Goal: Task Accomplishment & Management: Manage account settings

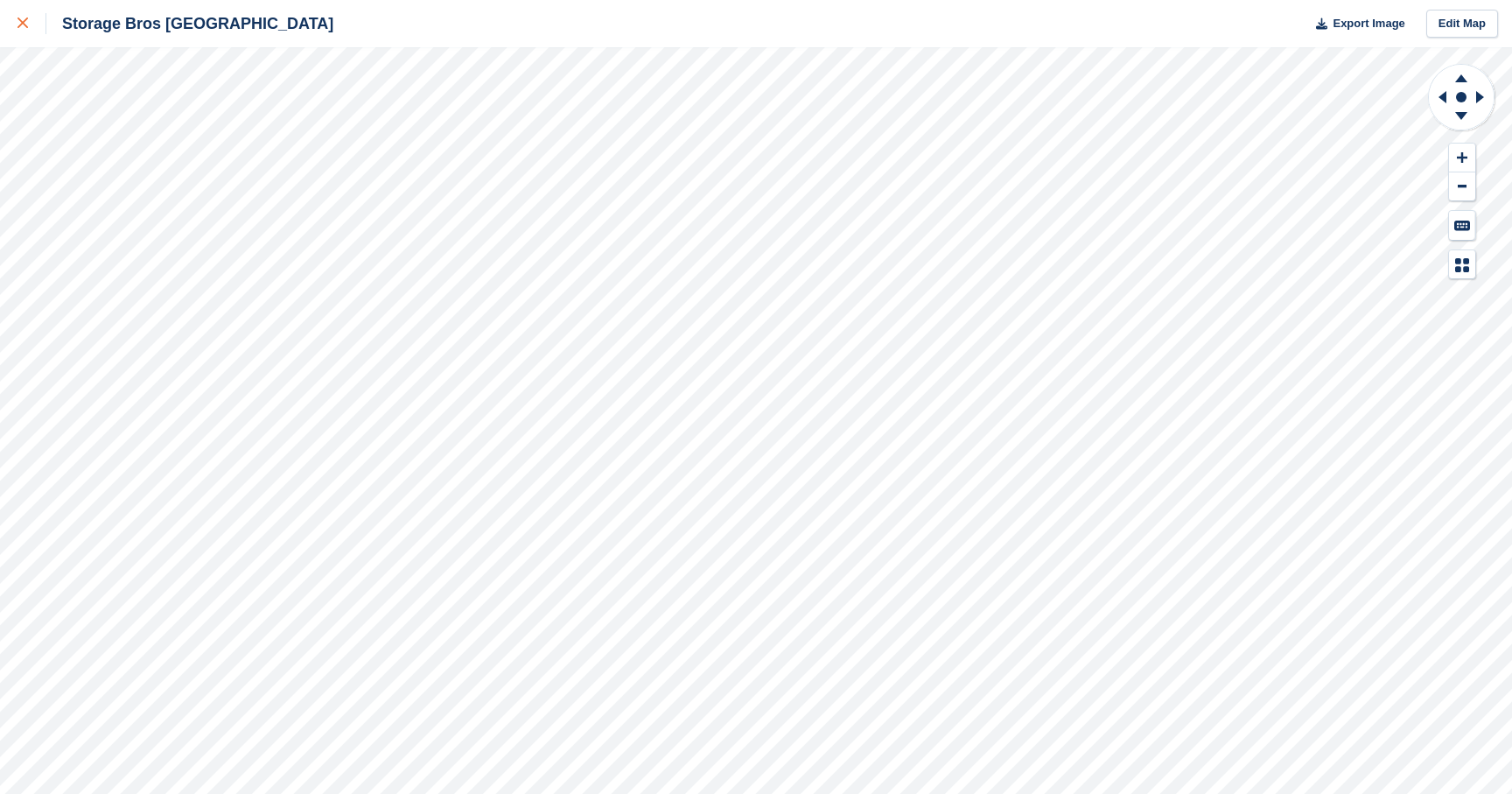
click at [23, 28] on icon at bounding box center [22, 22] width 11 height 11
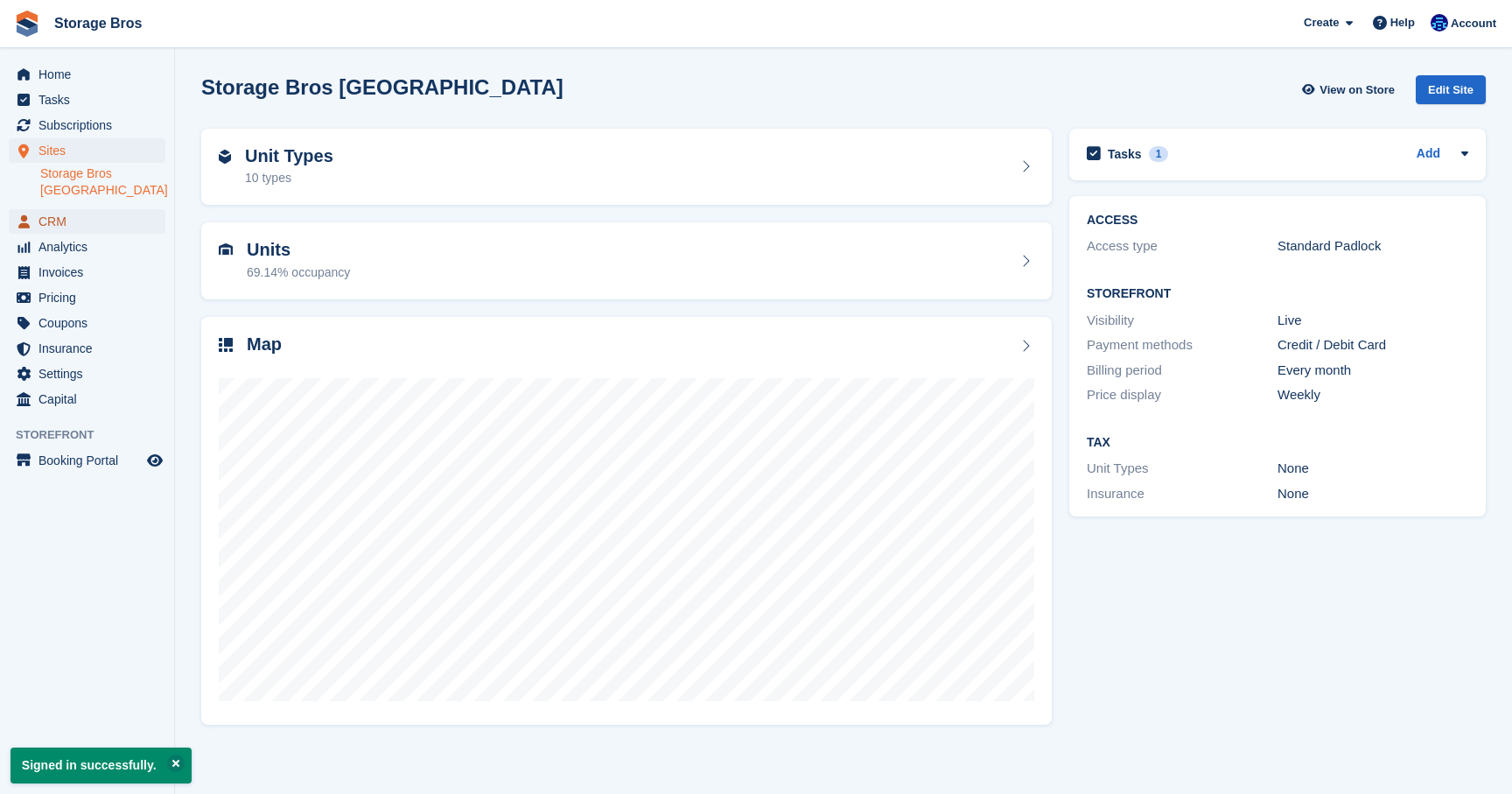
click at [66, 226] on span "CRM" at bounding box center [91, 221] width 105 height 24
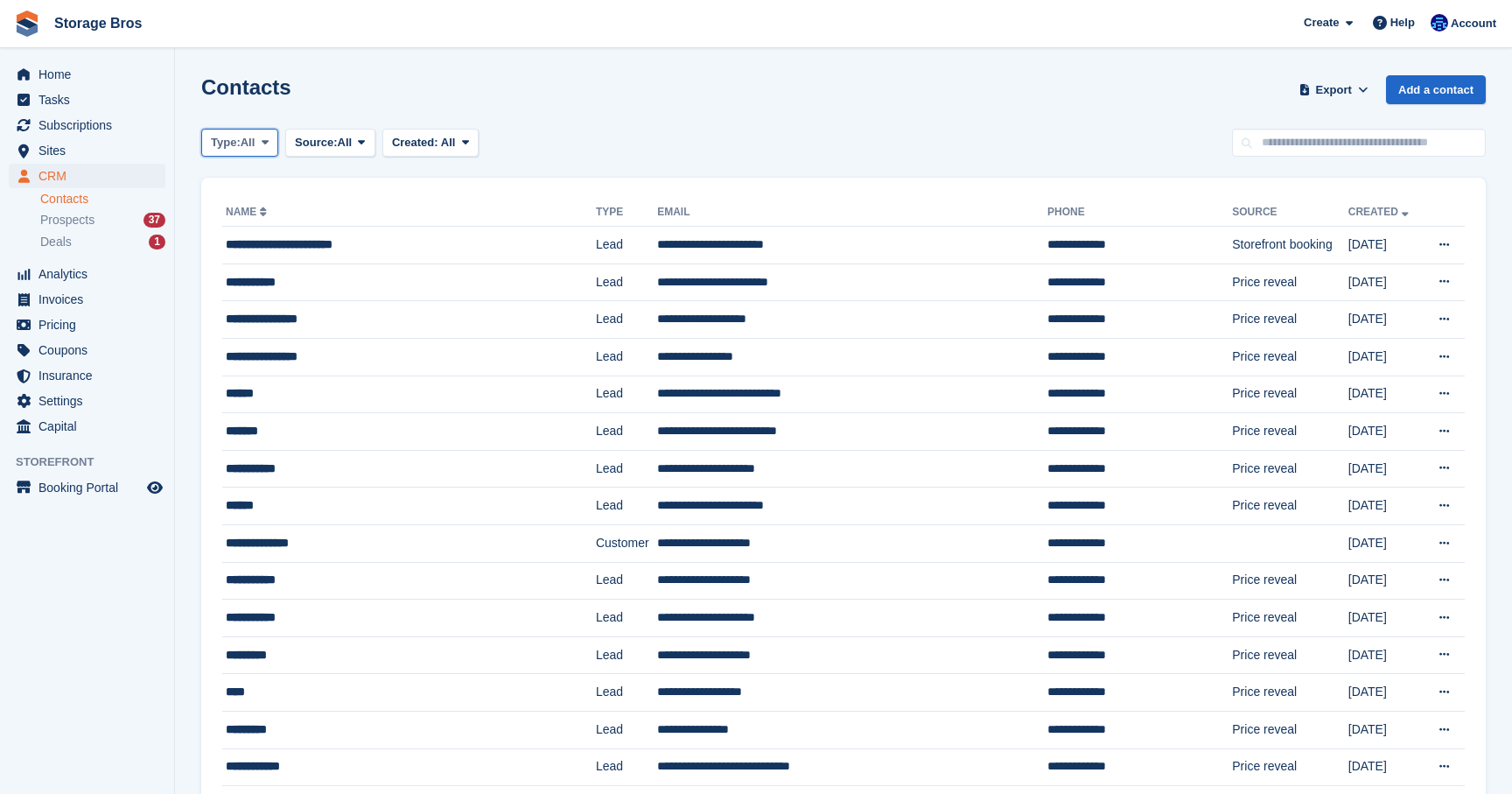
click at [255, 137] on span "All" at bounding box center [248, 143] width 14 height 17
click at [279, 244] on link "Customer" at bounding box center [285, 247] width 152 height 32
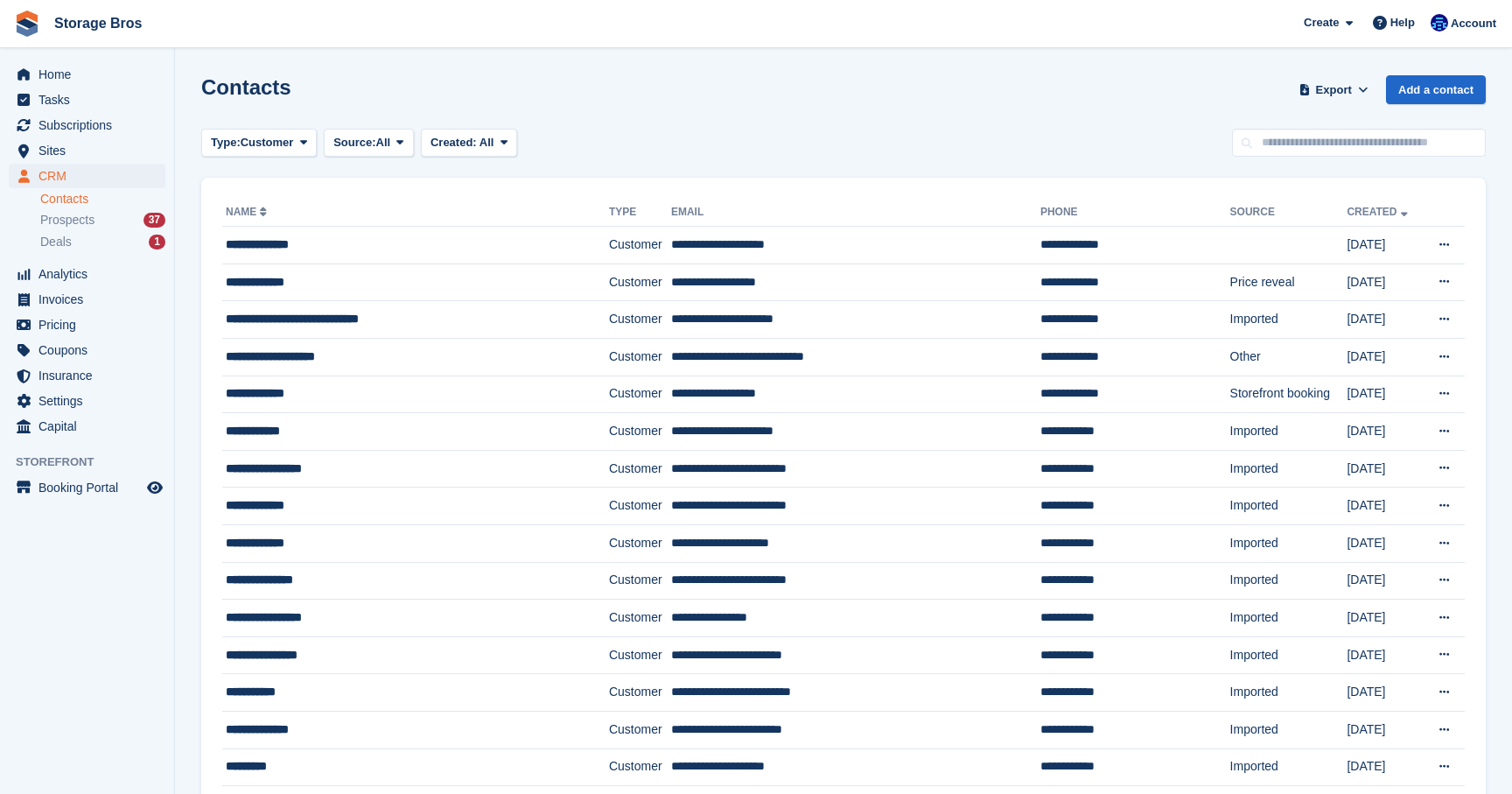
click at [249, 205] on link "Name" at bounding box center [248, 211] width 44 height 13
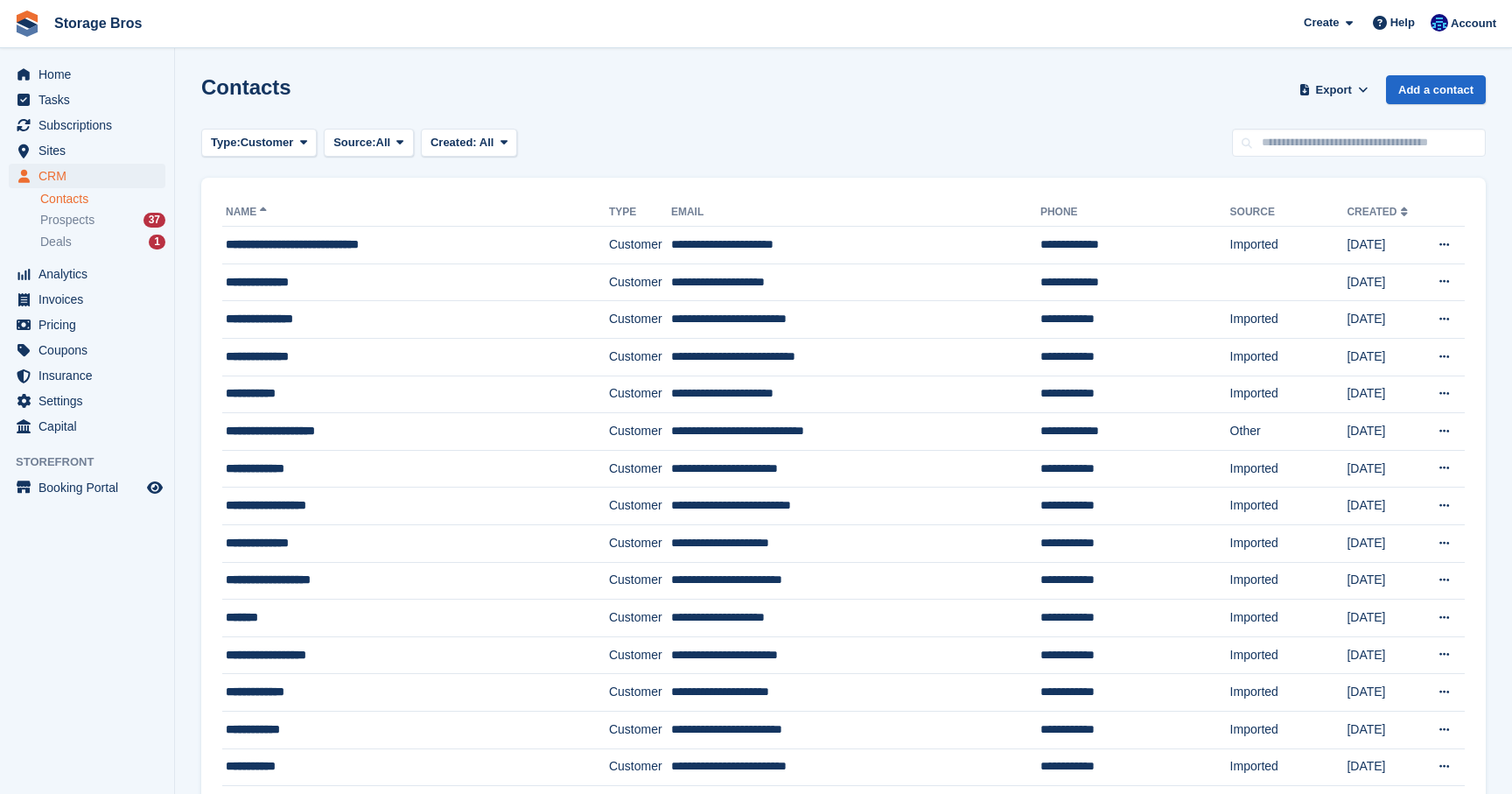
click at [259, 218] on th "Name" at bounding box center [415, 212] width 386 height 28
click at [254, 215] on link "Name" at bounding box center [248, 211] width 44 height 13
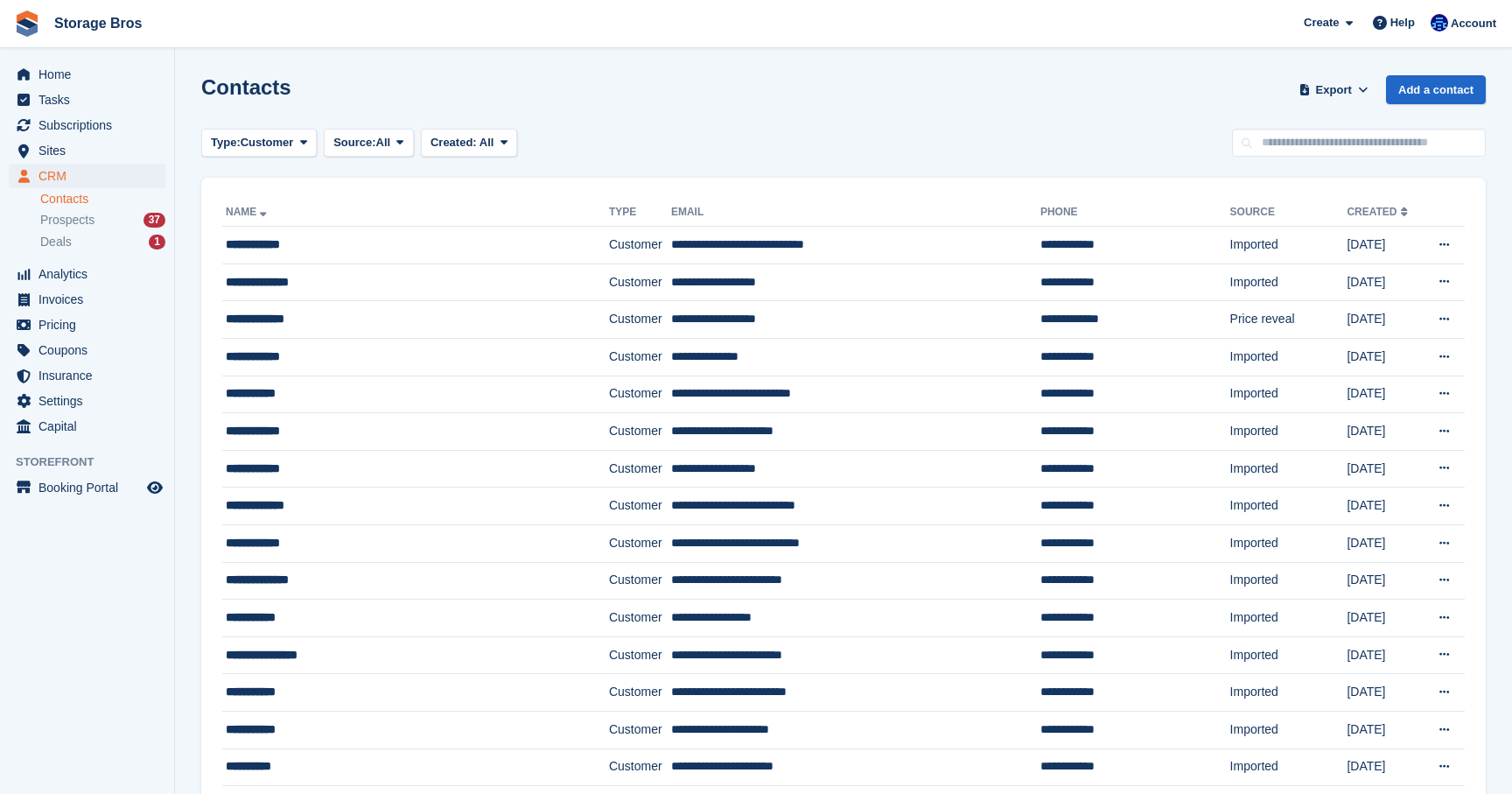
click at [254, 215] on link "Name" at bounding box center [248, 211] width 44 height 13
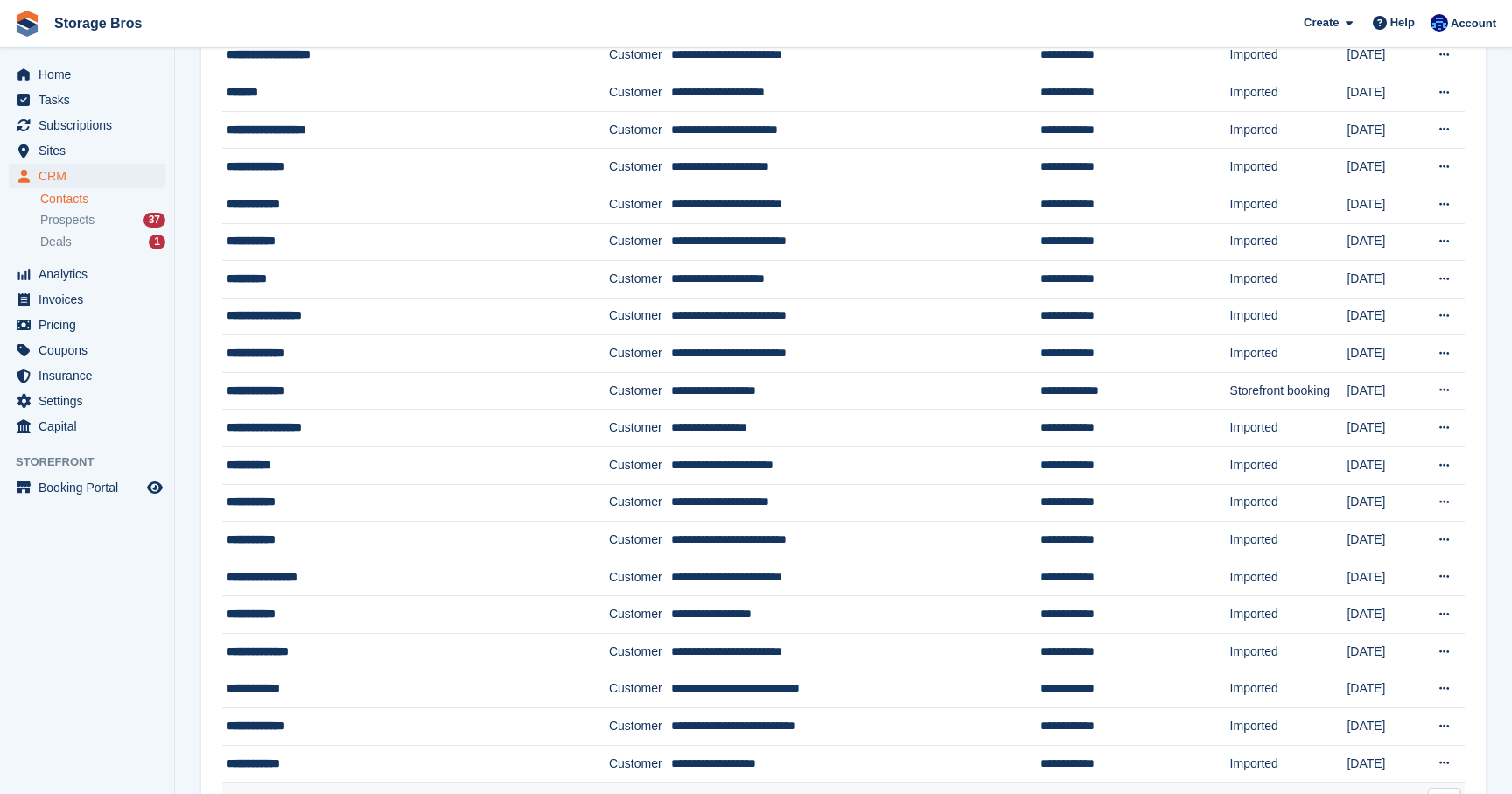
scroll to position [62, 0]
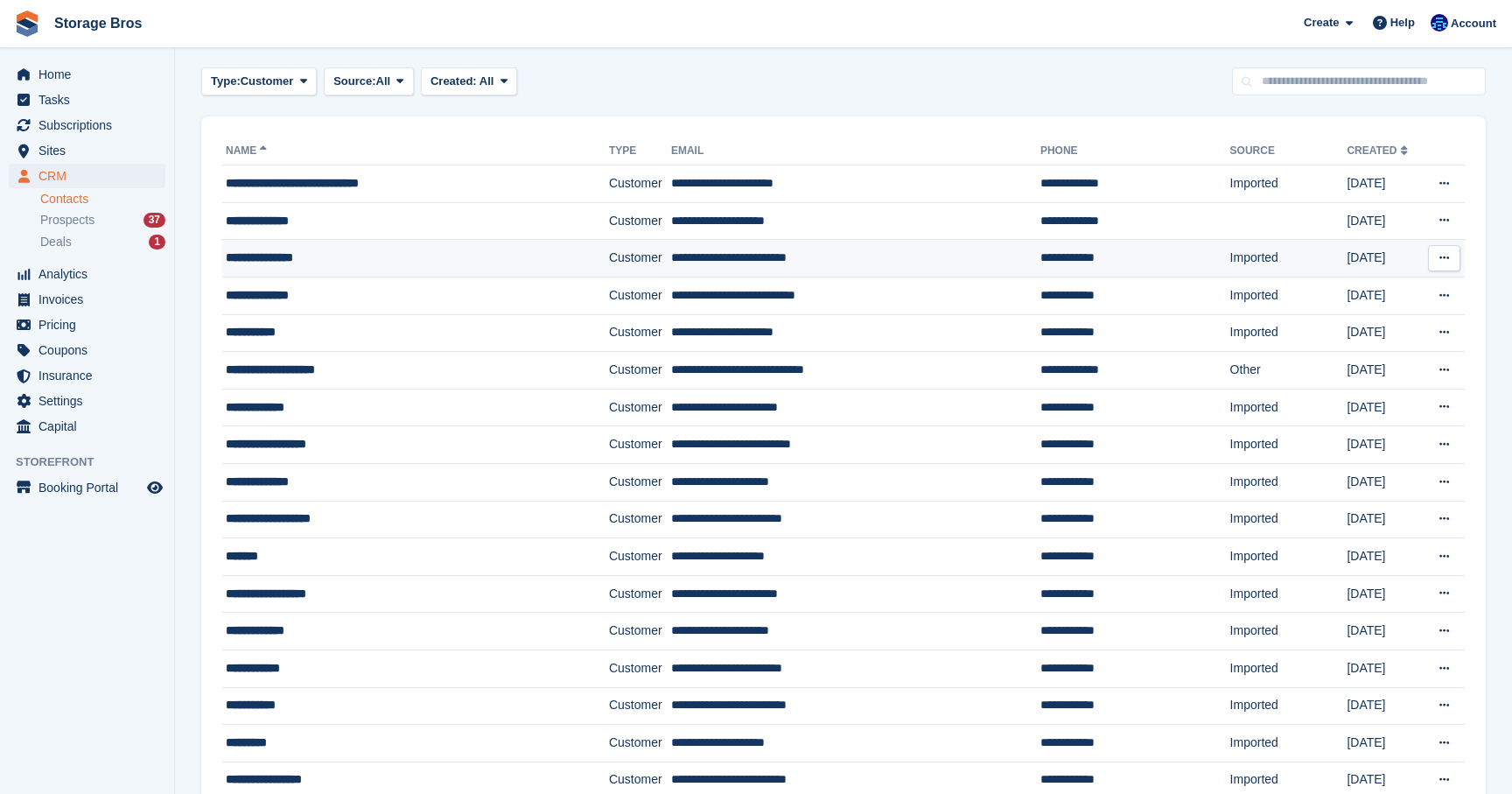
click at [294, 264] on div "**********" at bounding box center [389, 257] width 328 height 18
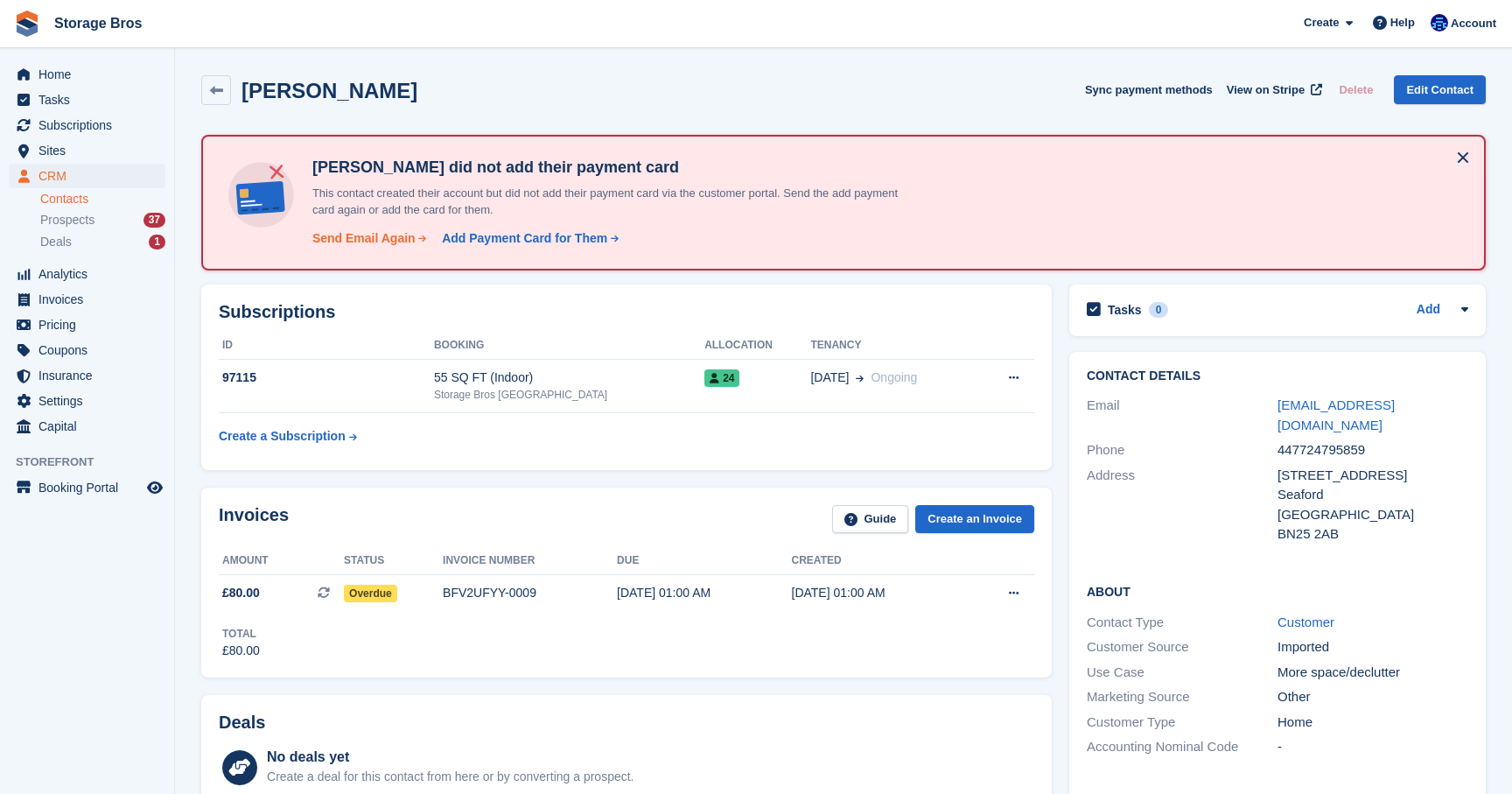
click at [365, 235] on div "Send Email Again" at bounding box center [363, 238] width 103 height 18
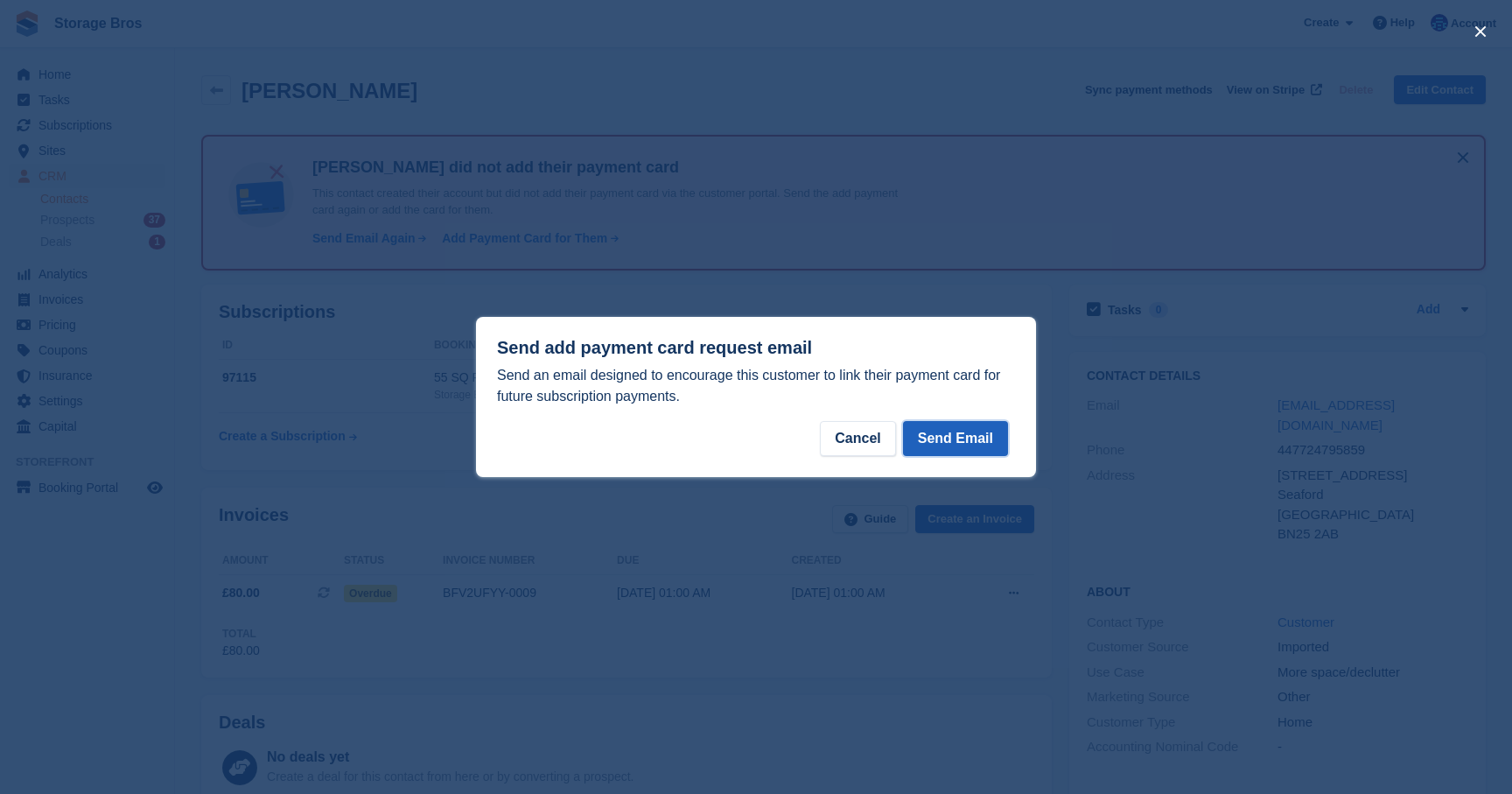
click at [972, 454] on button "Send Email" at bounding box center [955, 438] width 105 height 35
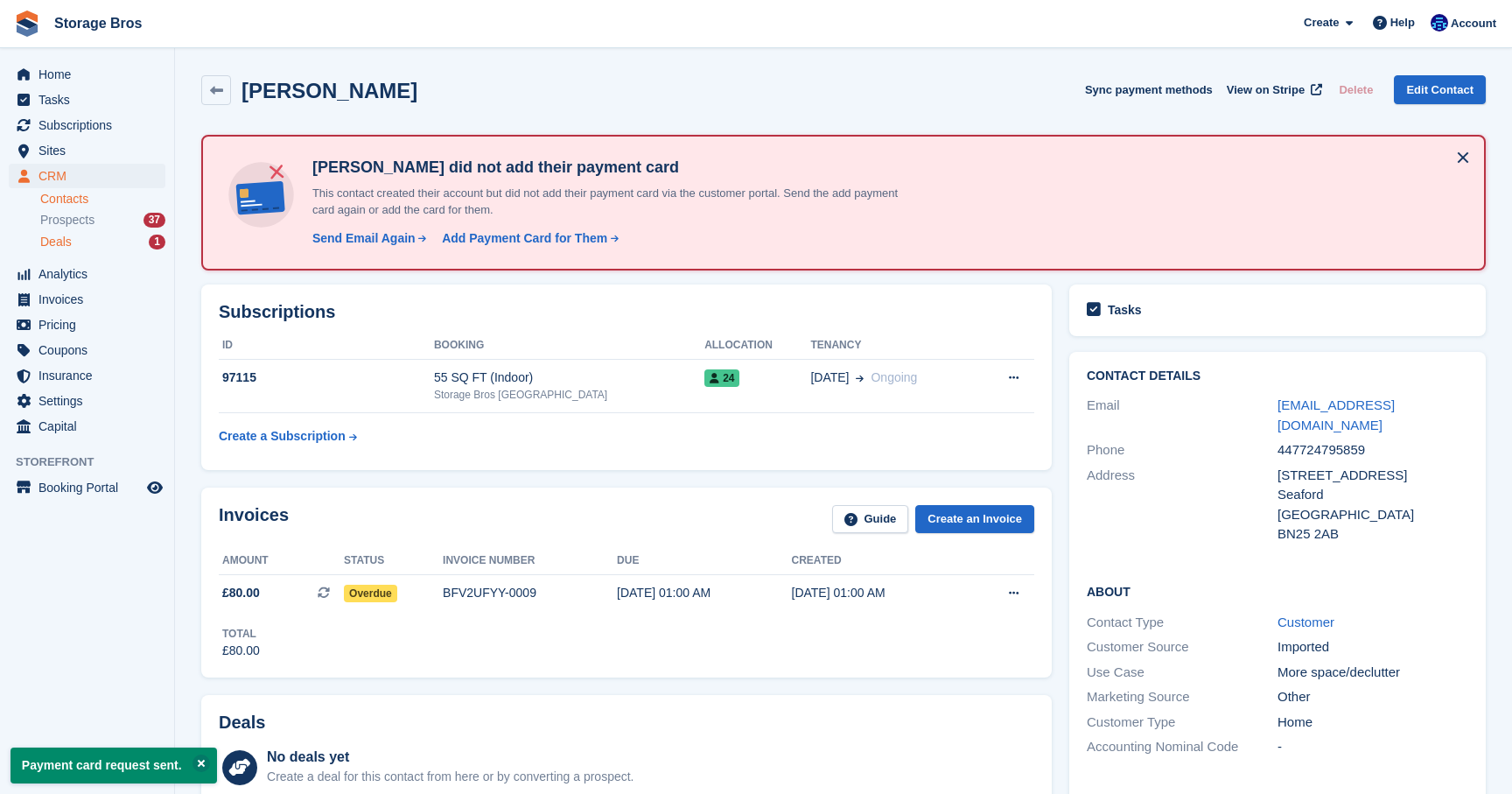
click at [97, 243] on div "Deals 1" at bounding box center [103, 241] width 125 height 16
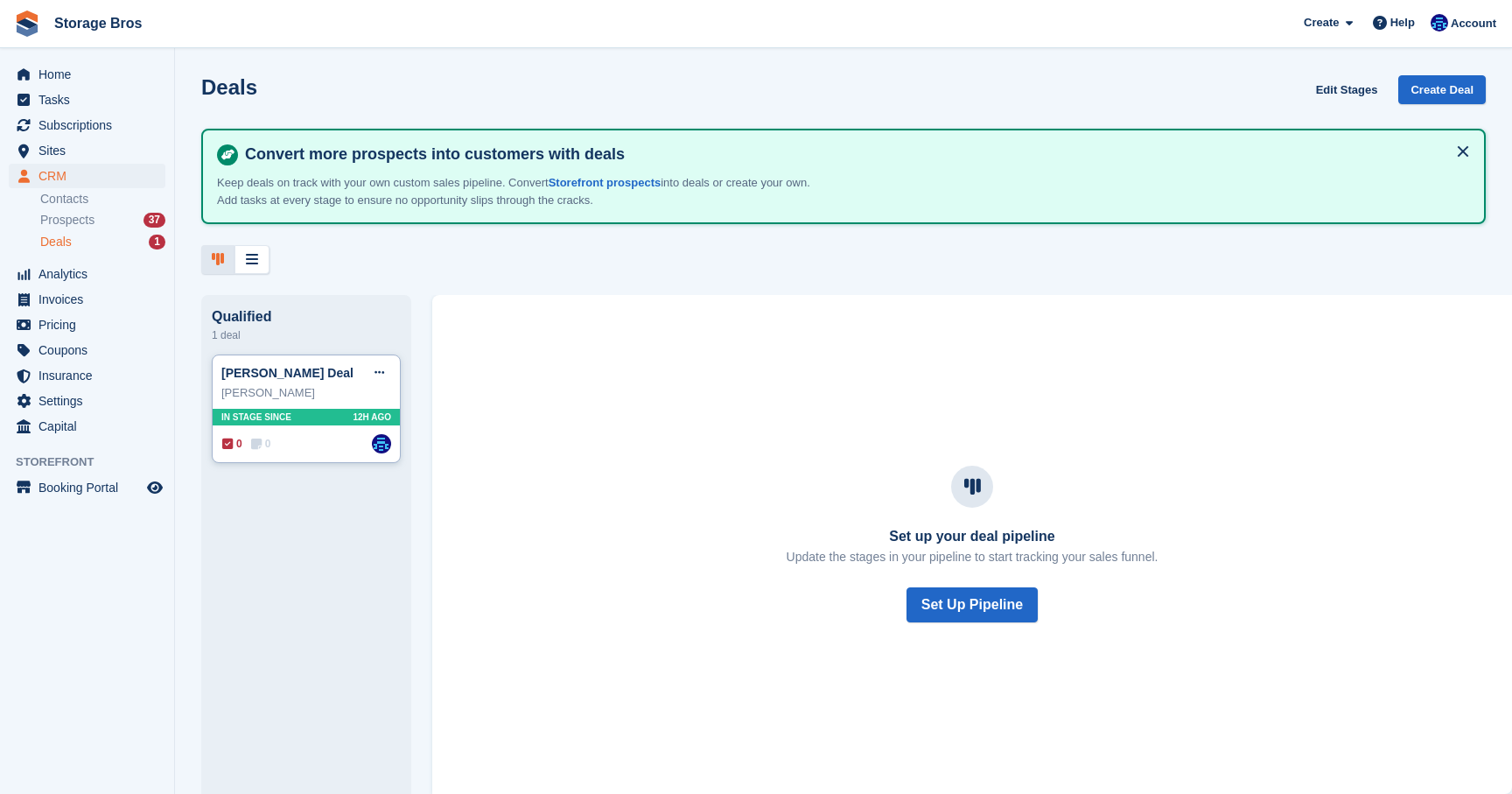
click at [299, 426] on div "Leon Durrant Butterfield Deal Edit deal Mark as won Mark as lost Delete deal Le…" at bounding box center [306, 410] width 189 height 110
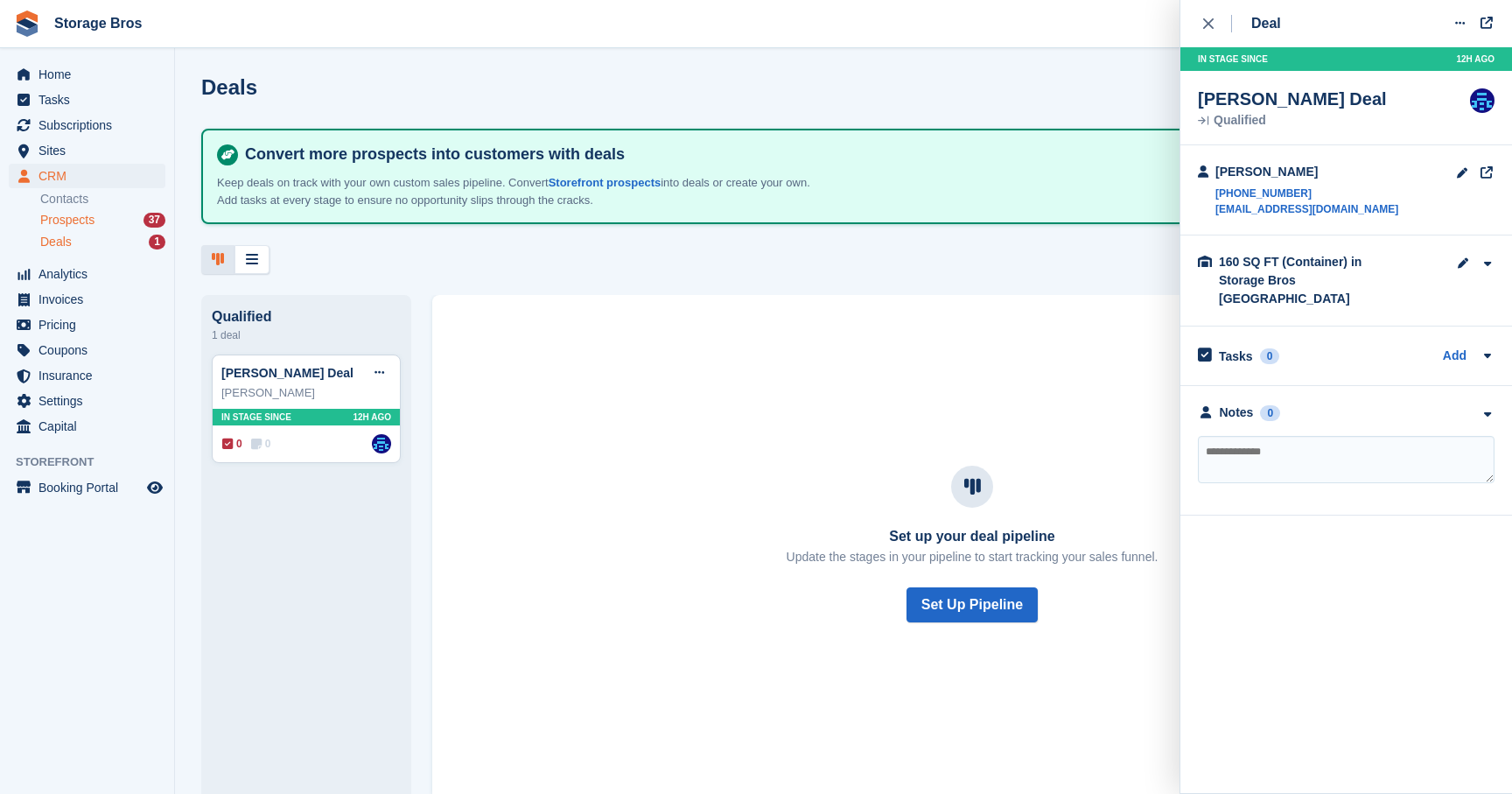
click at [94, 225] on span "Prospects" at bounding box center [67, 220] width 54 height 16
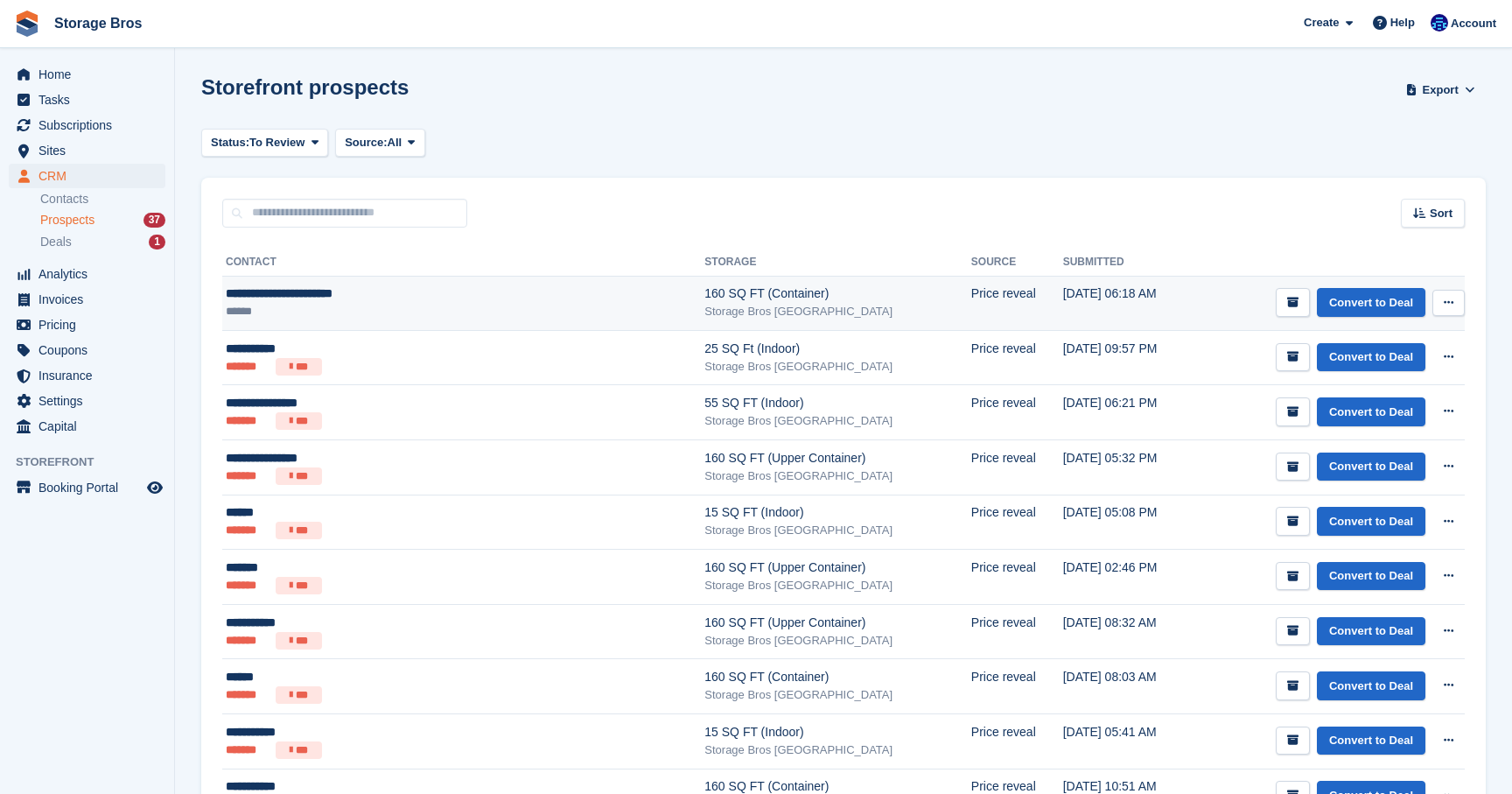
click at [309, 310] on ul "******" at bounding box center [394, 311] width 337 height 17
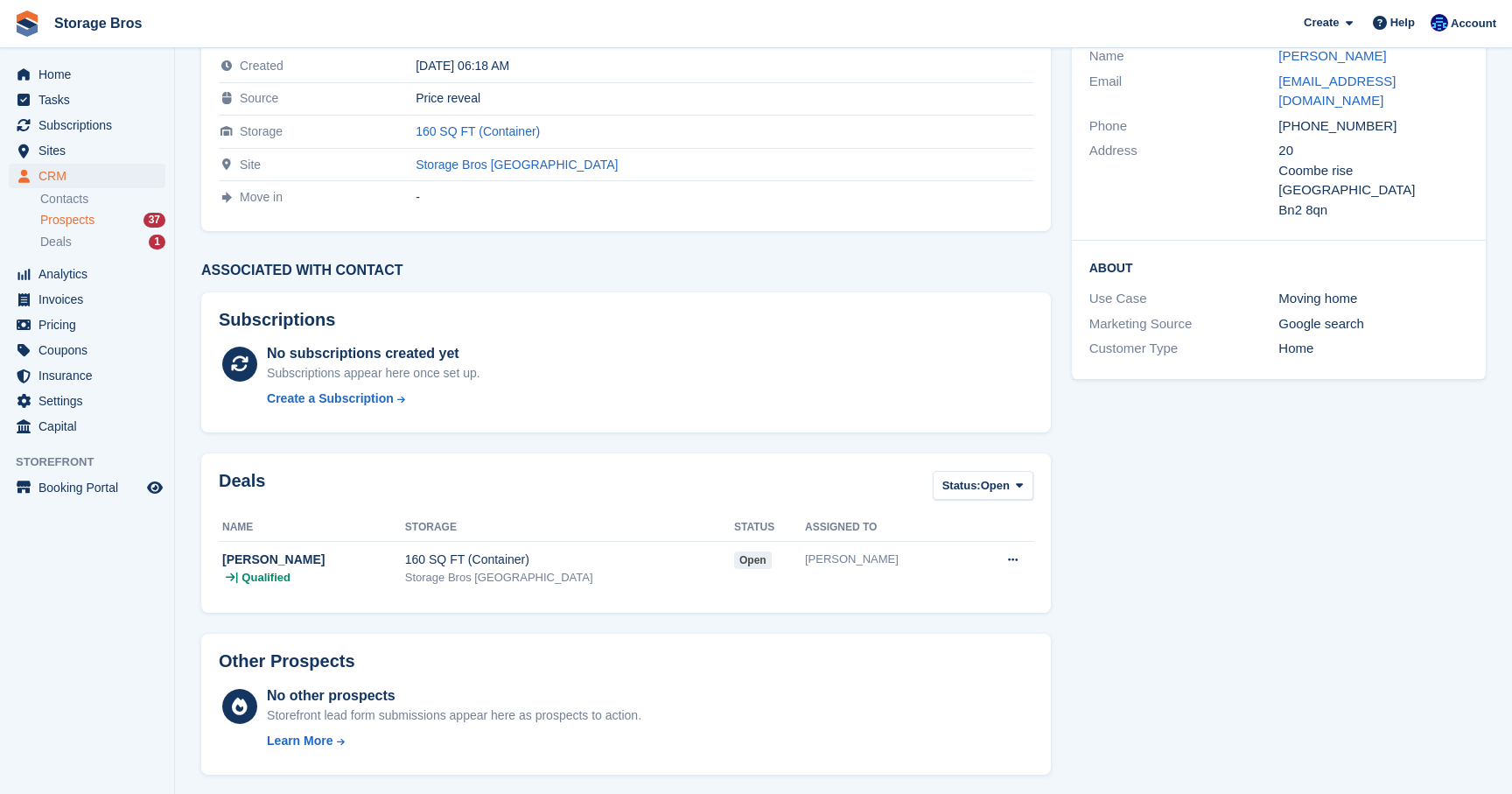
scroll to position [155, 0]
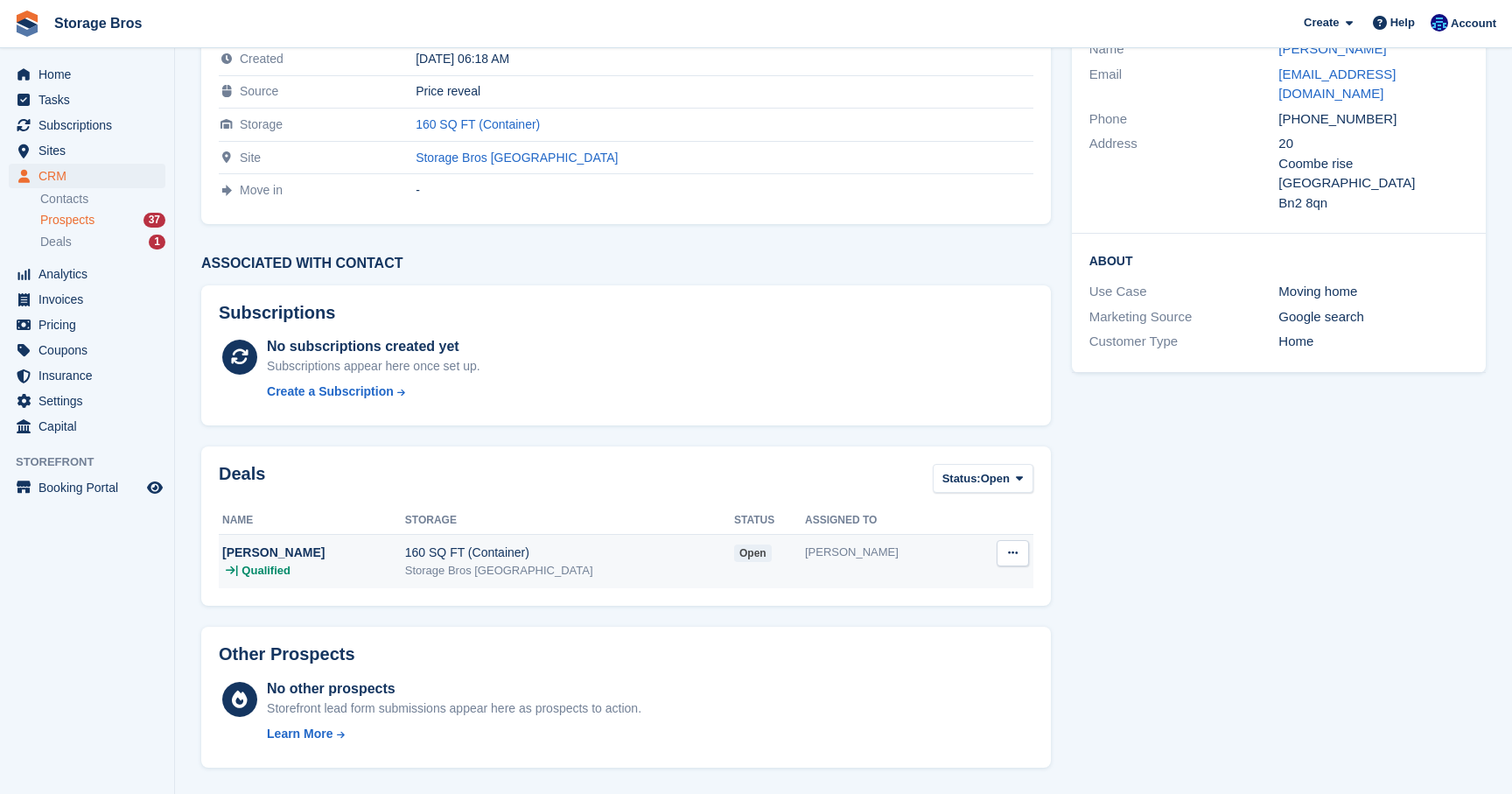
click at [1014, 556] on icon at bounding box center [1013, 553] width 10 height 12
click at [832, 653] on div "Other Prospects" at bounding box center [626, 657] width 815 height 27
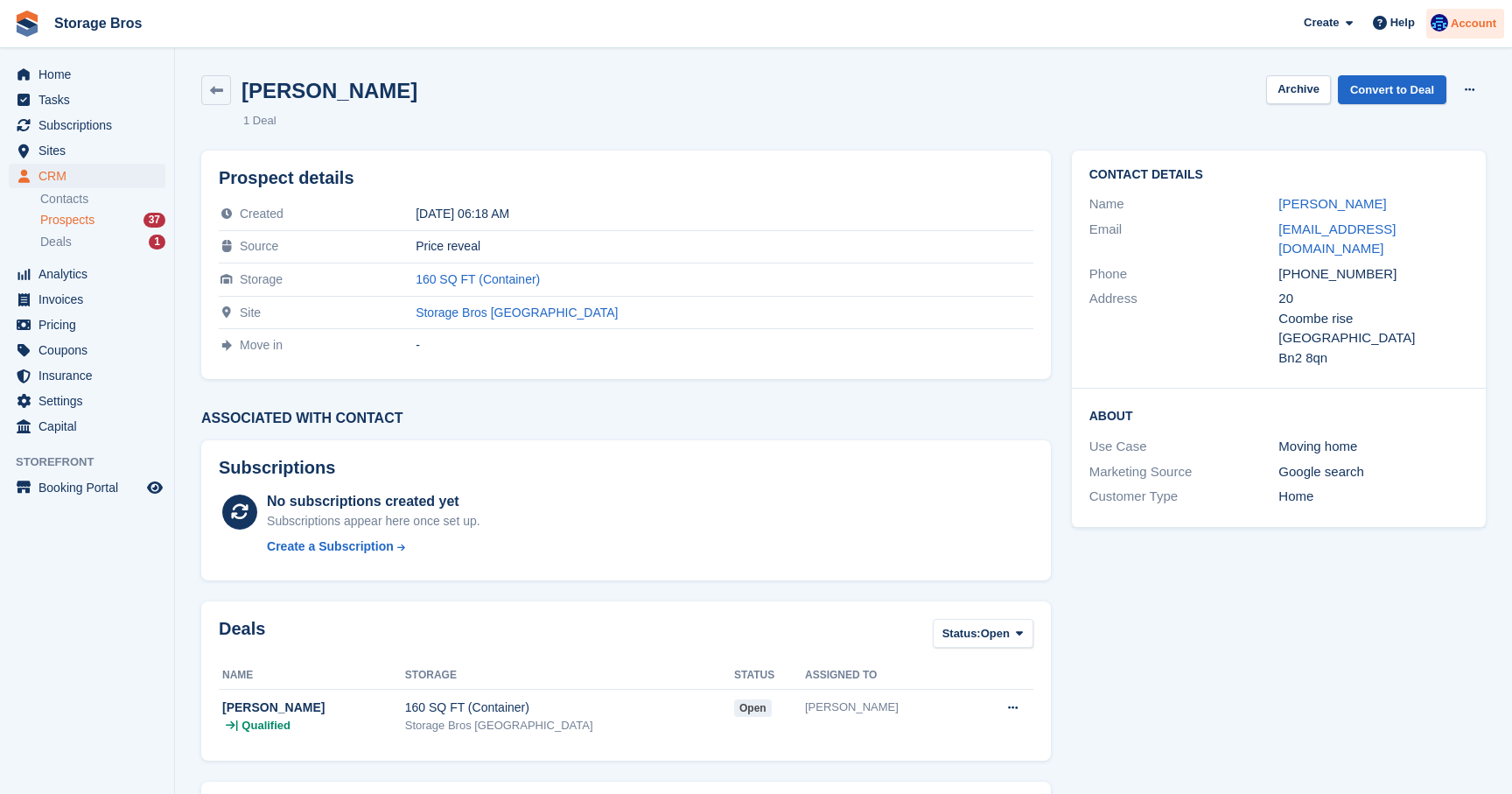
click at [1472, 23] on span "Account" at bounding box center [1473, 23] width 45 height 17
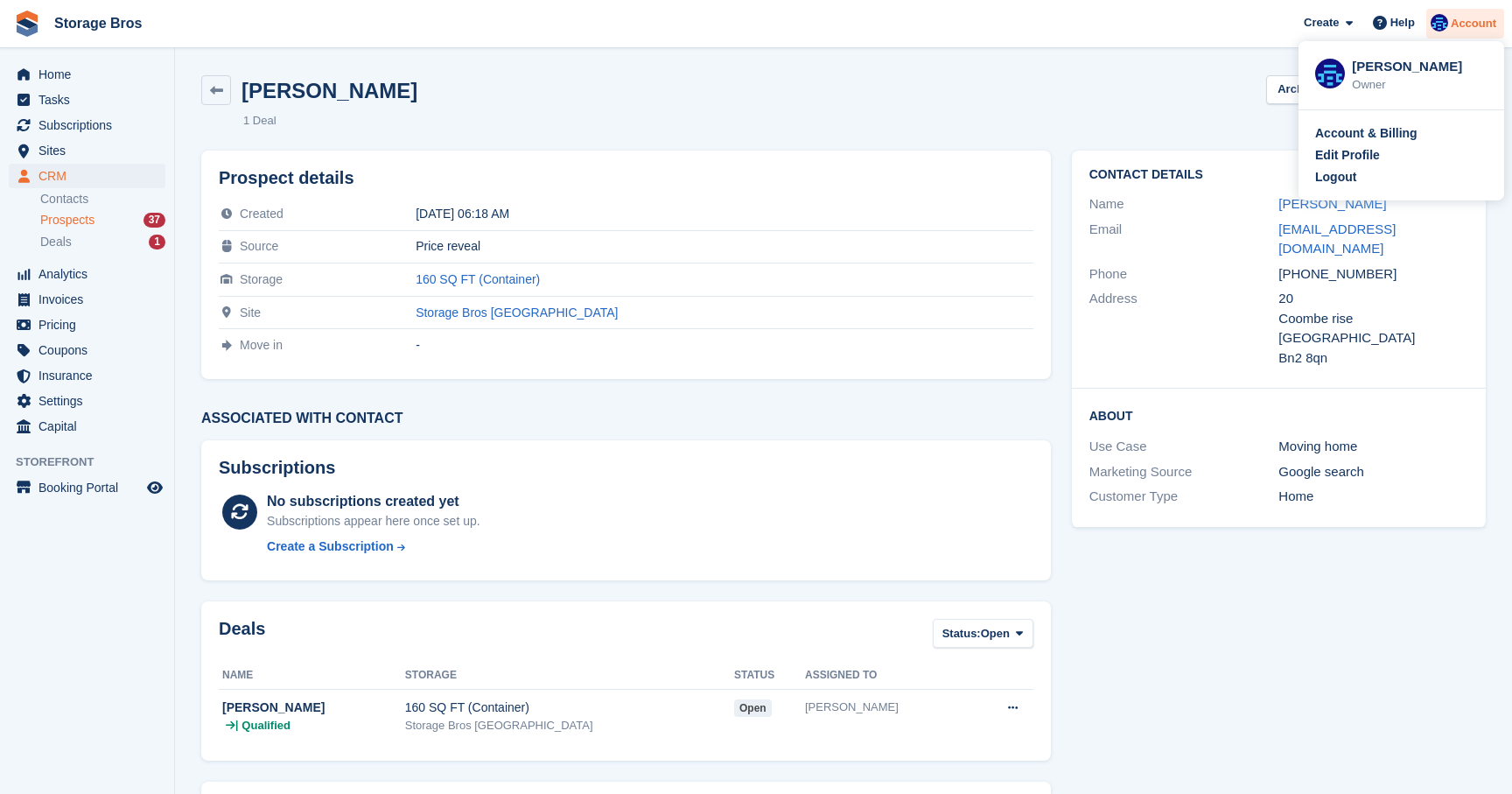
click at [1472, 23] on span "Account" at bounding box center [1473, 23] width 45 height 17
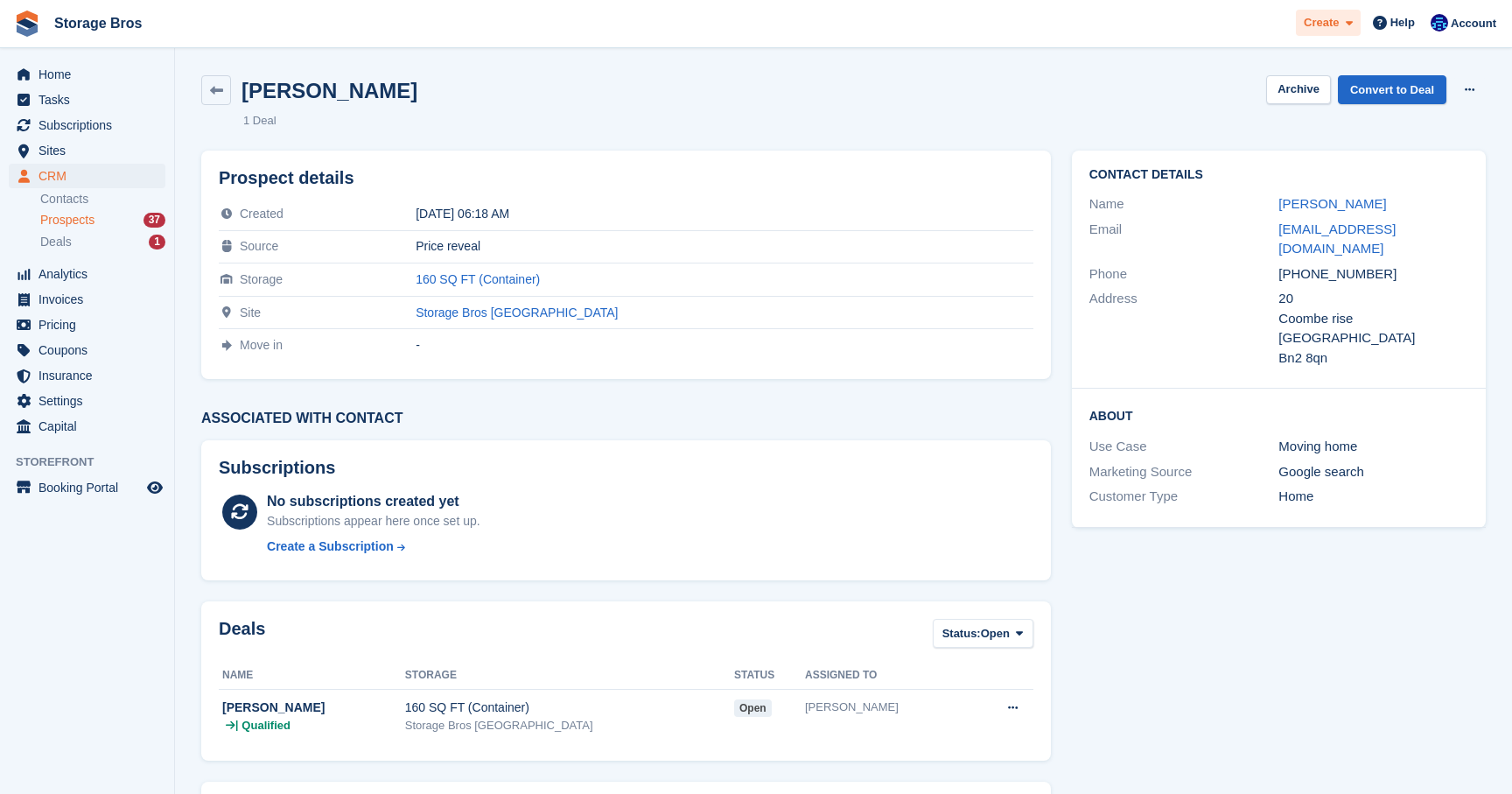
click at [1334, 28] on span "Create" at bounding box center [1321, 23] width 35 height 17
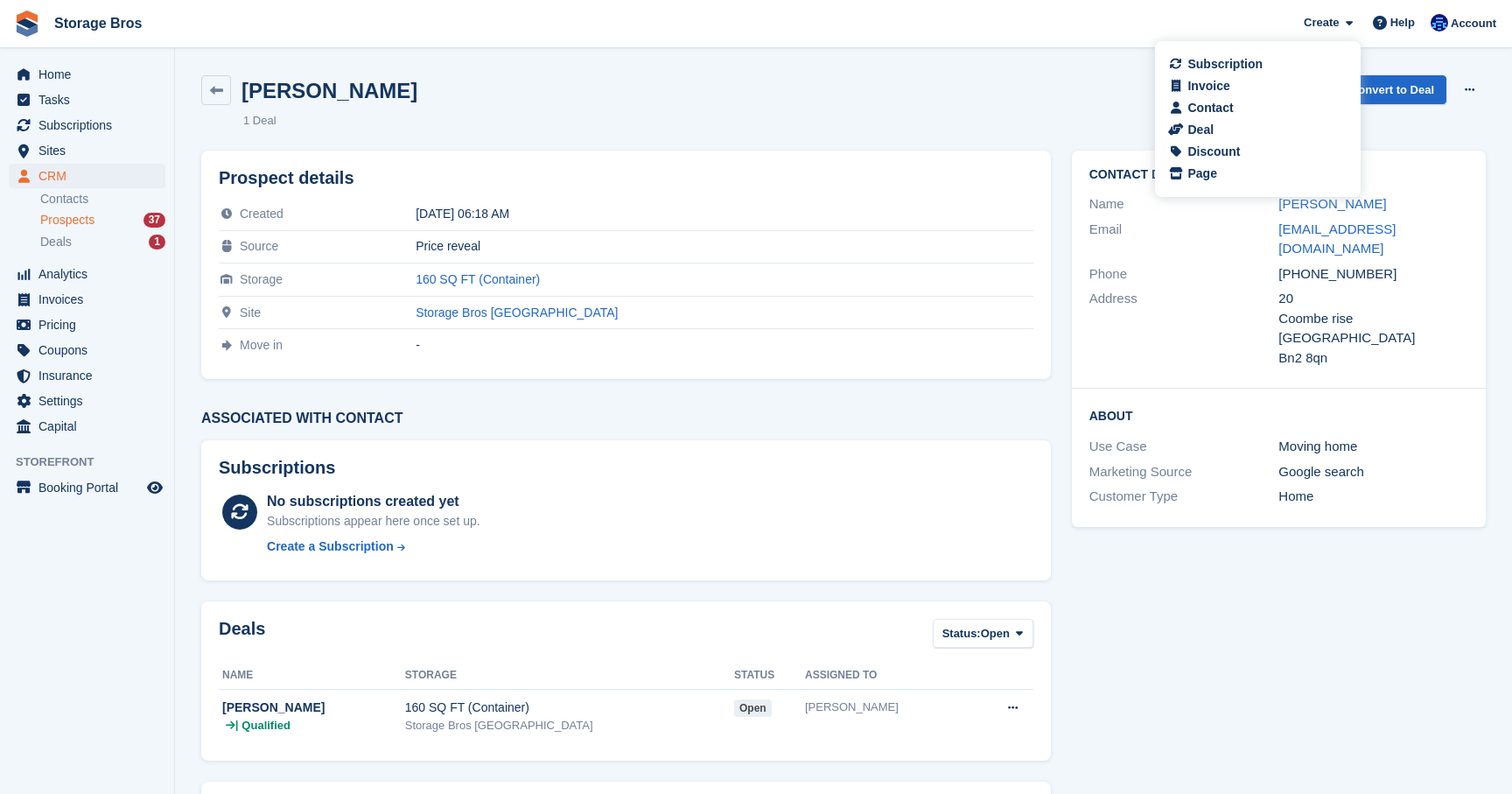
click at [1055, 118] on div "Leon Durrant Butterfield Archive Convert to Deal Delete prospect 1 Deal" at bounding box center [843, 102] width 1306 height 75
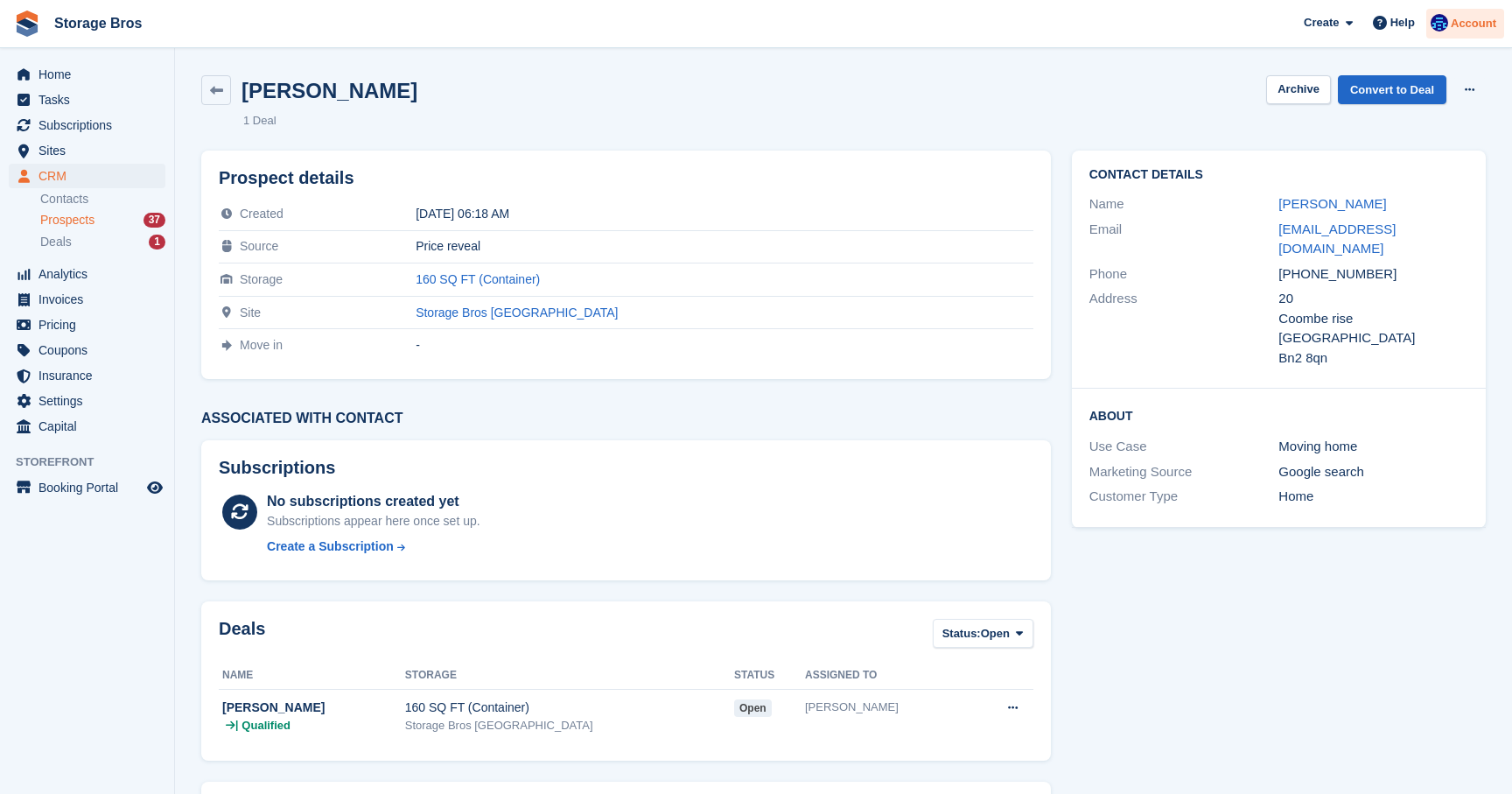
click at [1479, 20] on span "Account" at bounding box center [1473, 23] width 45 height 17
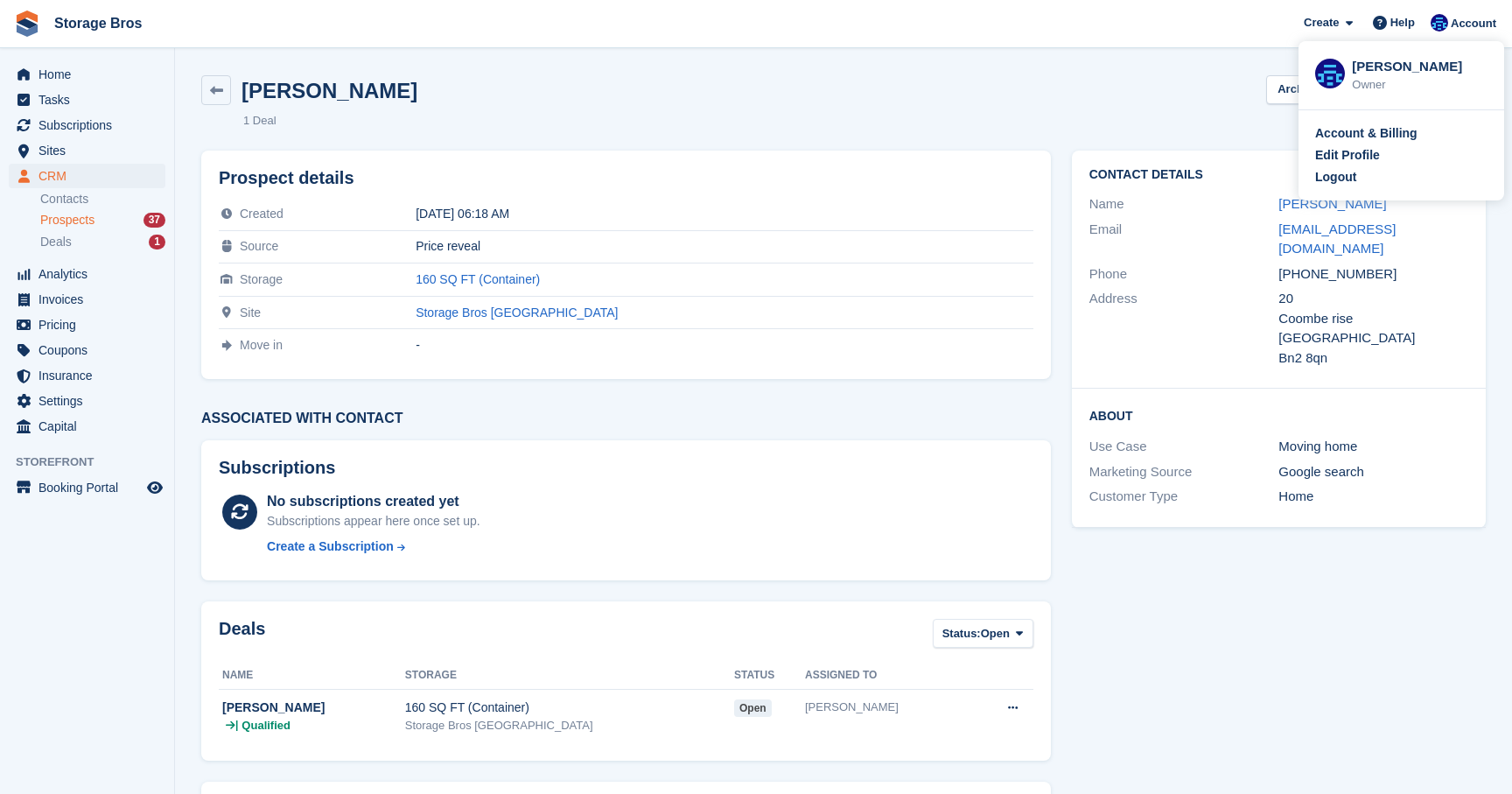
click at [1082, 99] on div "Leon Durrant Butterfield Archive Convert to Deal Delete prospect" at bounding box center [843, 90] width 1285 height 30
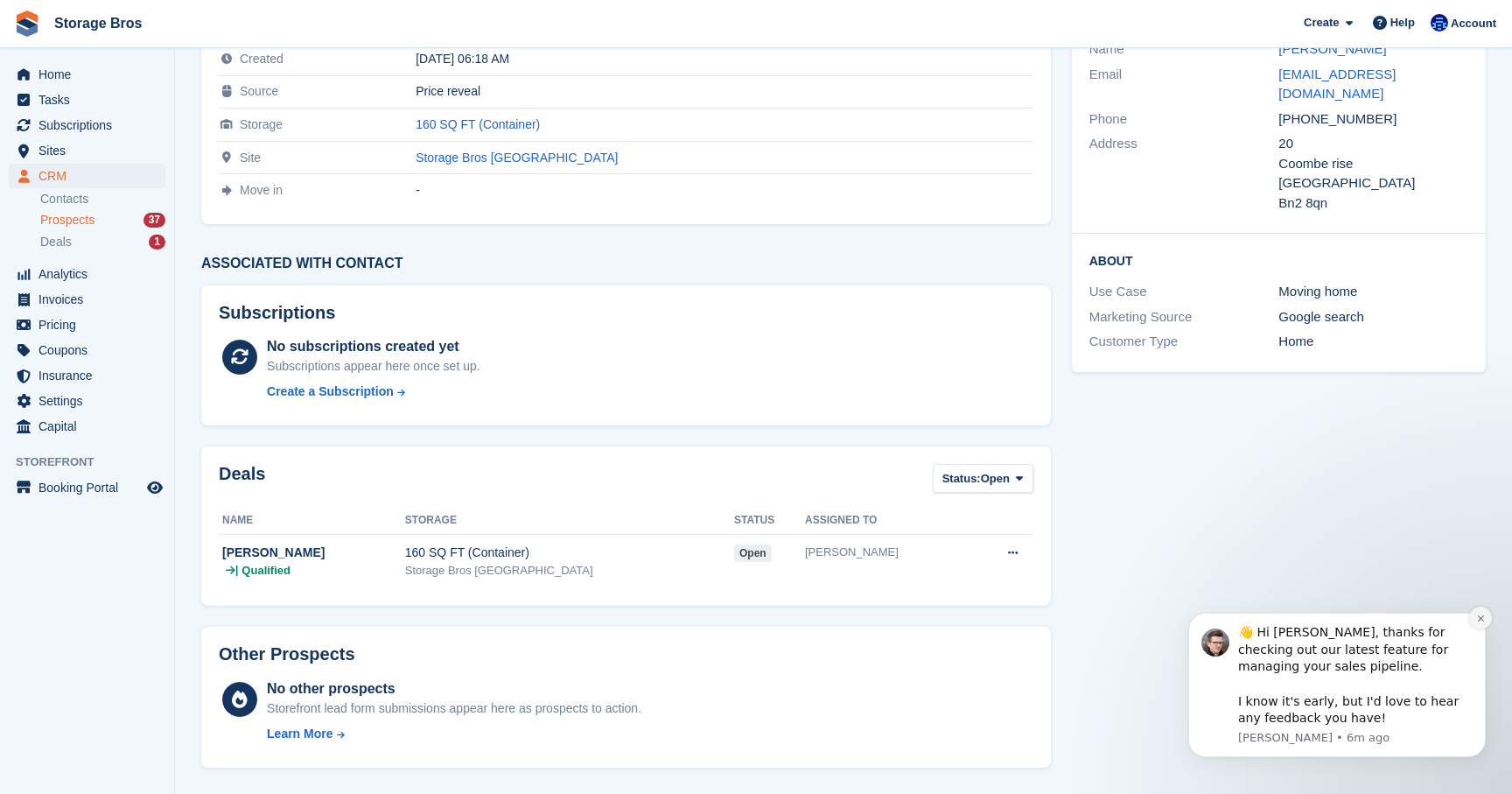
click at [1476, 617] on icon "Dismiss notification" at bounding box center [1481, 619] width 10 height 10
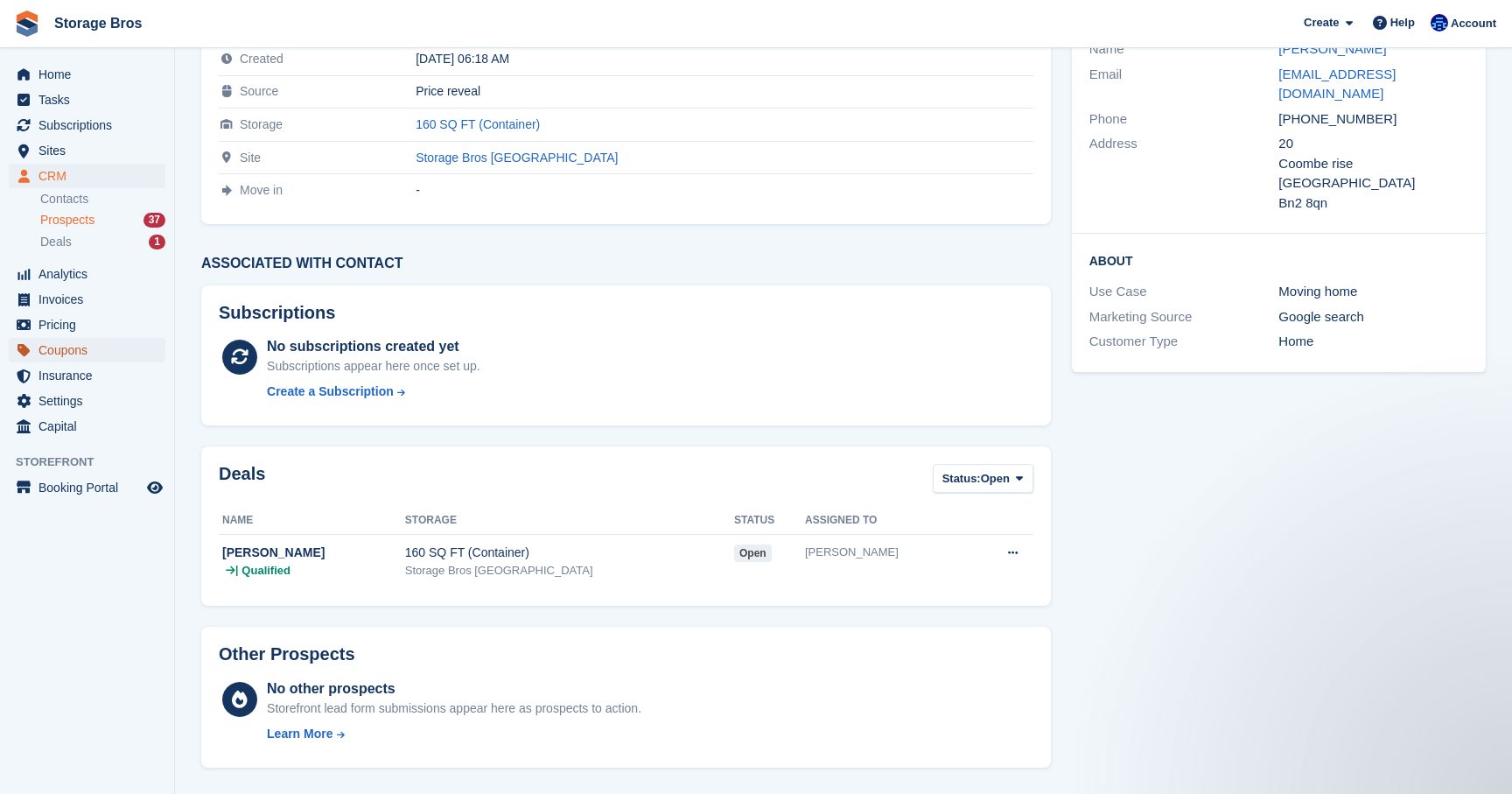
click at [71, 357] on span "Coupons" at bounding box center [91, 350] width 105 height 24
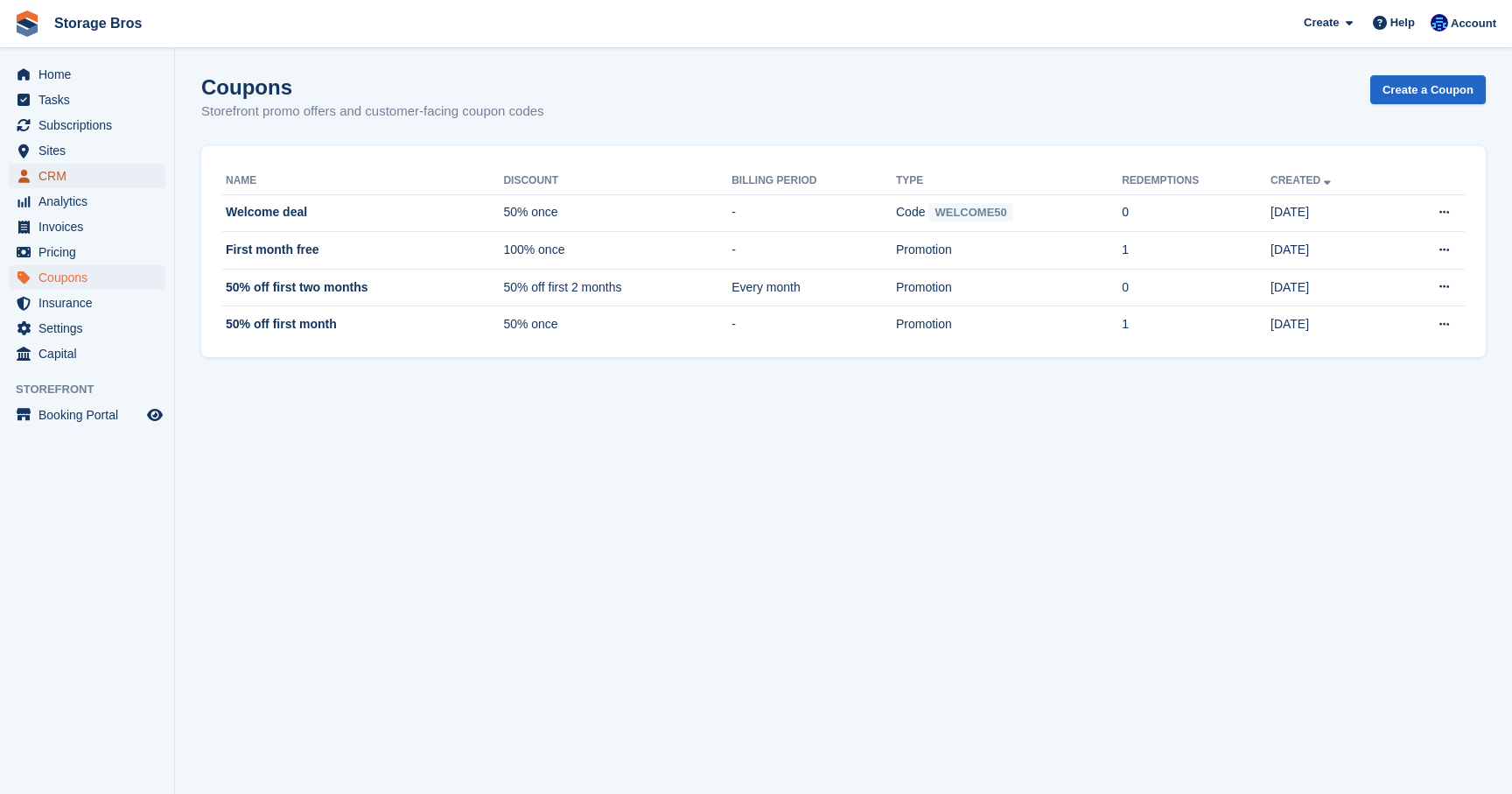
click at [77, 168] on span "CRM" at bounding box center [91, 175] width 105 height 24
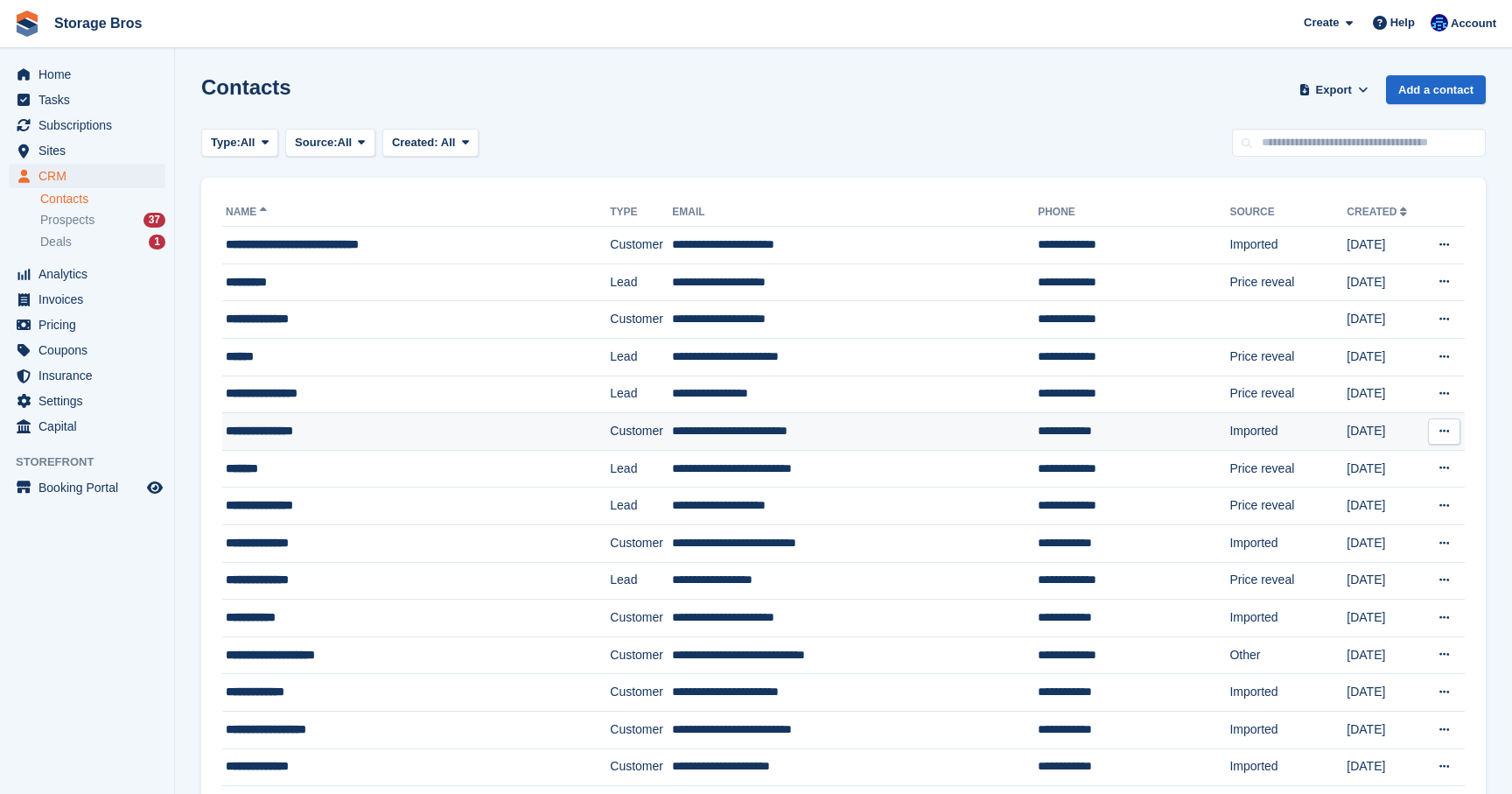
click at [288, 427] on div "**********" at bounding box center [389, 431] width 329 height 18
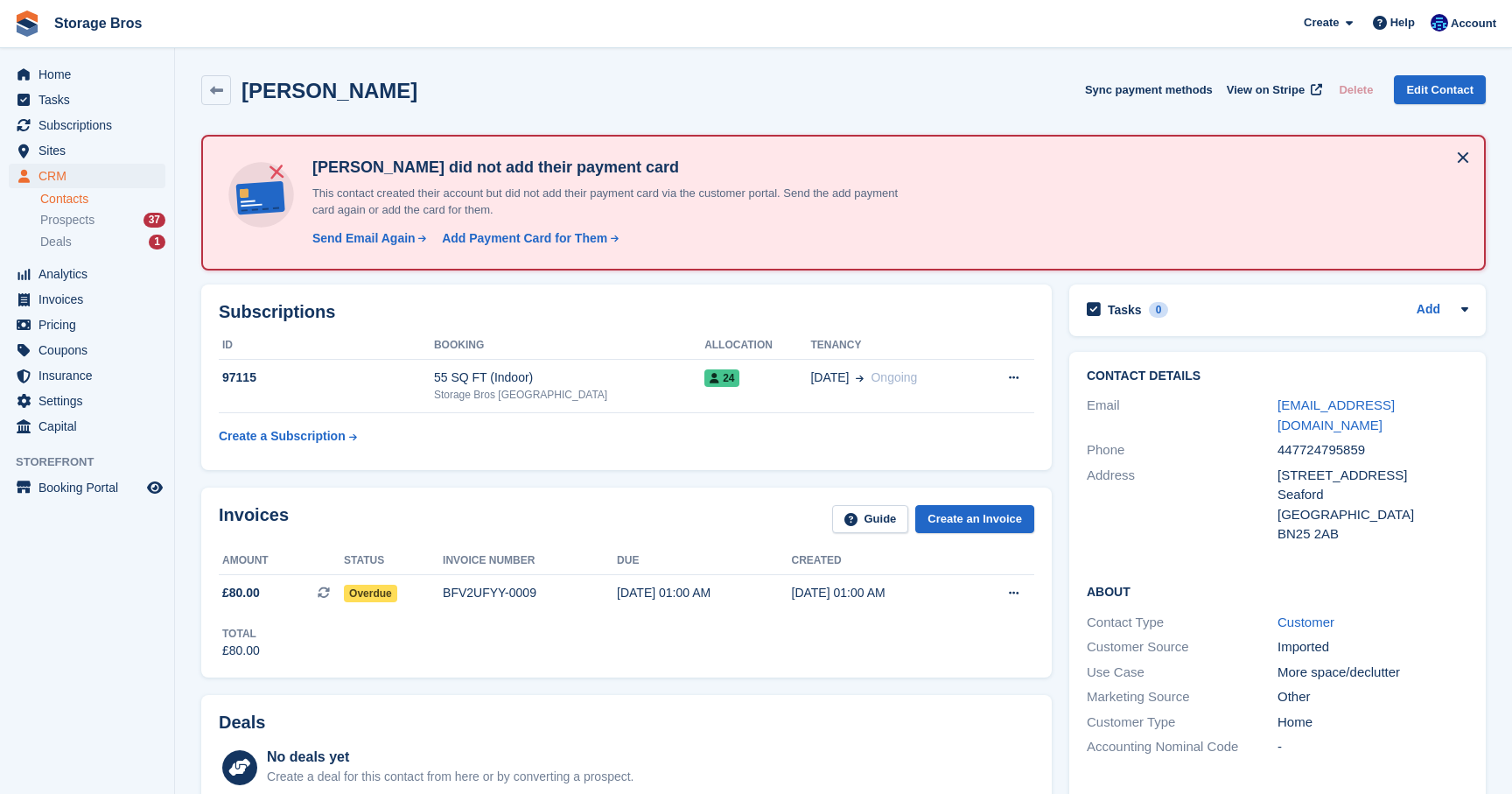
scroll to position [38, 0]
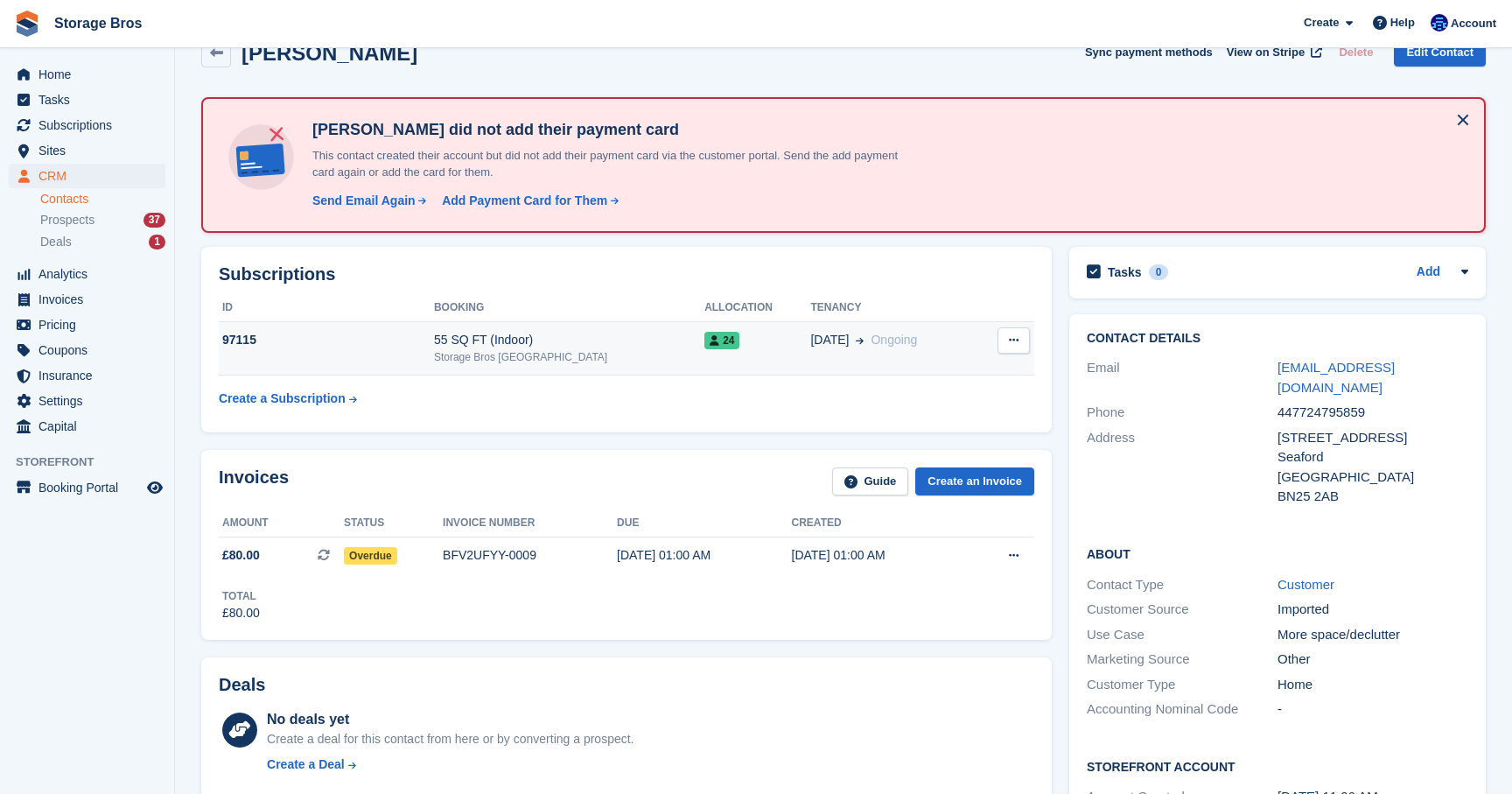
click at [1017, 344] on icon at bounding box center [1014, 340] width 10 height 12
click at [646, 390] on table "ID Booking Allocation Tenancy 97115 55 SQ FT (Indoor) Storage Bros [GEOGRAPHIC_…" at bounding box center [626, 354] width 815 height 120
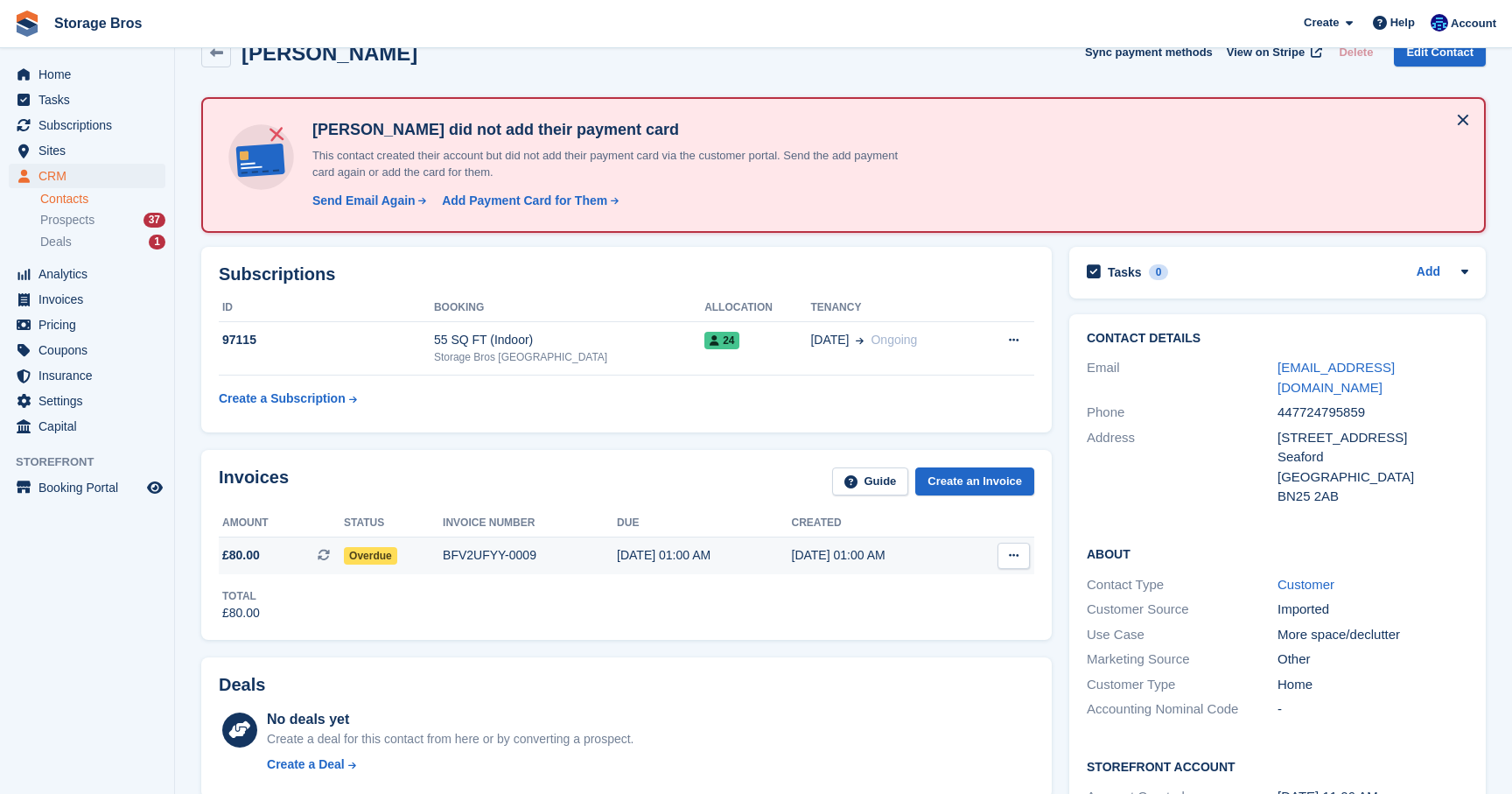
click at [1012, 563] on button at bounding box center [1014, 555] width 33 height 26
click at [500, 603] on div "Total £80.00" at bounding box center [626, 598] width 815 height 48
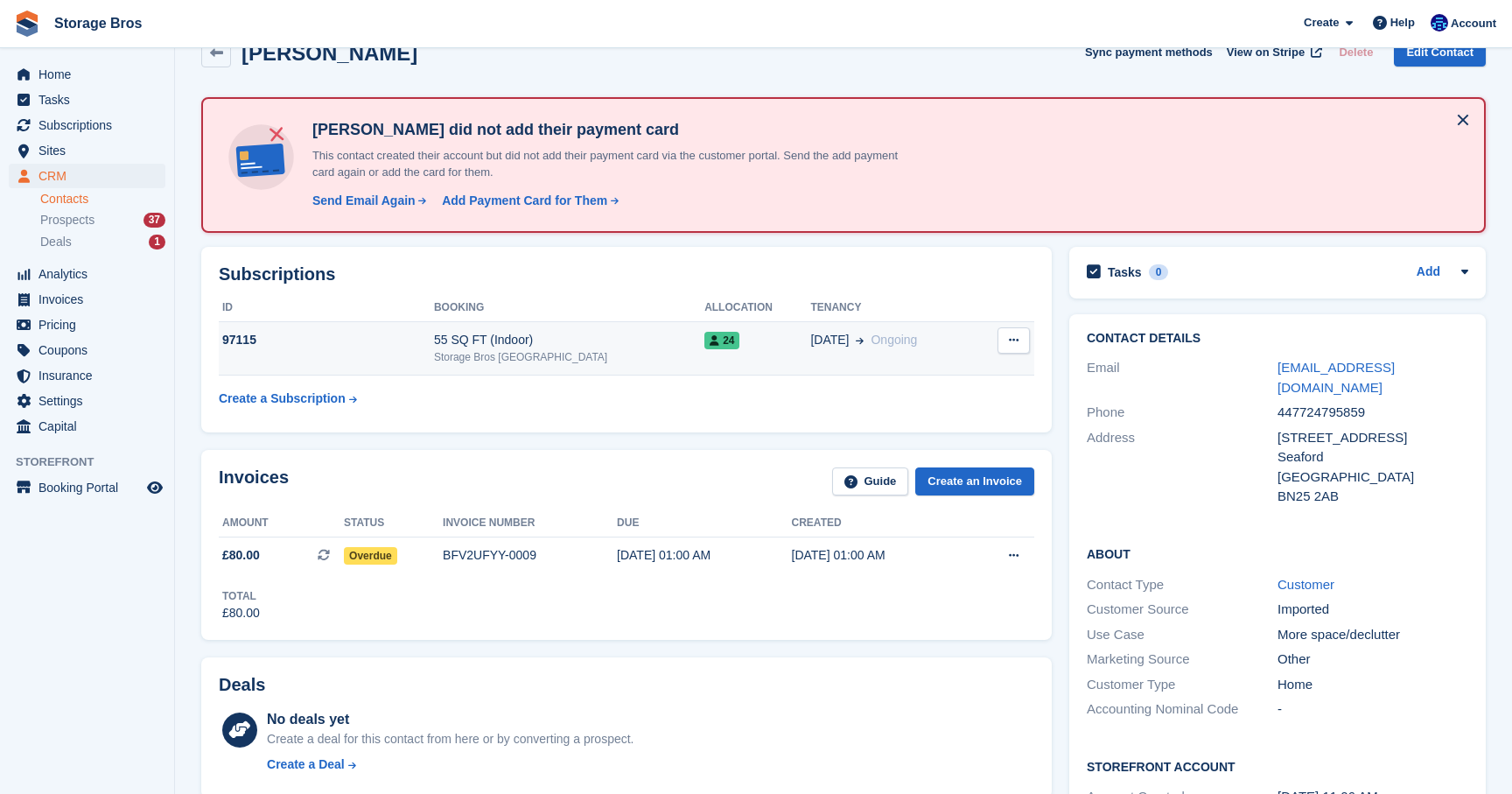
click at [333, 348] on div "97115" at bounding box center [326, 339] width 215 height 18
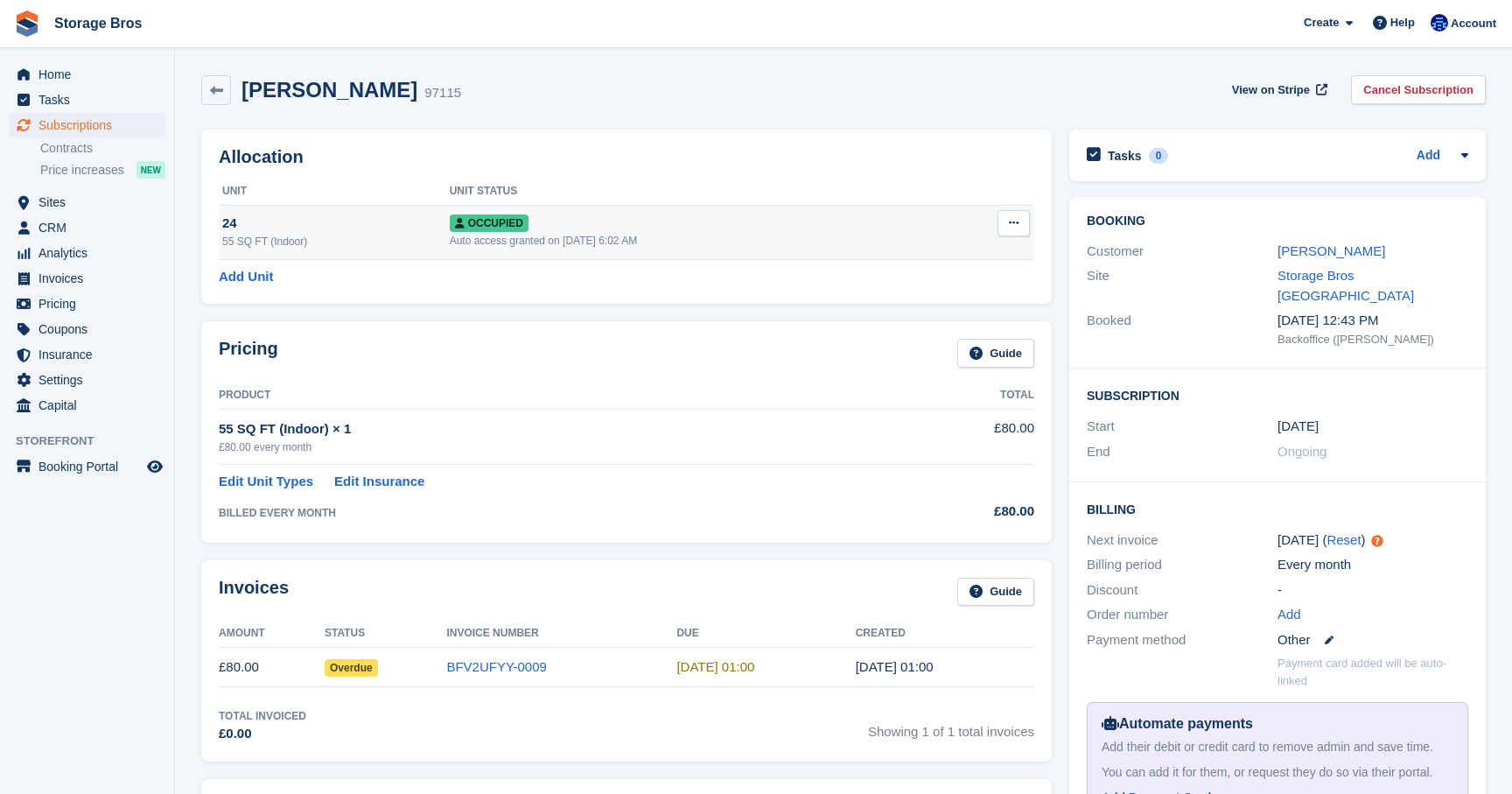
click at [1013, 229] on button at bounding box center [1014, 223] width 33 height 26
click at [624, 328] on div "Pricing Guide Product Total 55 SQ FT (Indoor) × 1 £80.00 every month £80.00 Edi…" at bounding box center [626, 431] width 851 height 221
click at [234, 483] on link "Edit Unit Types" at bounding box center [266, 482] width 94 height 20
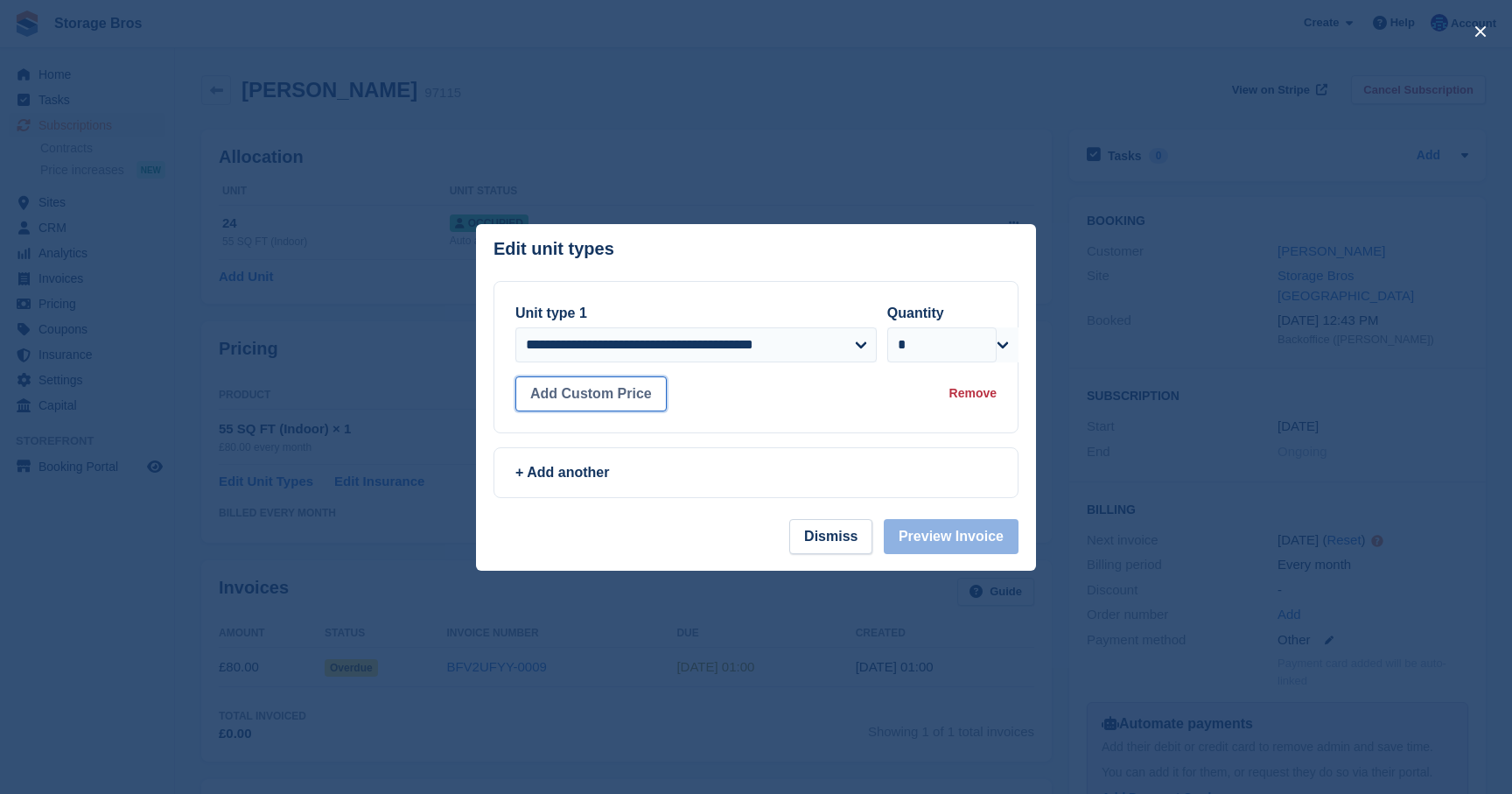
click at [595, 403] on button "Add Custom Price" at bounding box center [591, 394] width 151 height 35
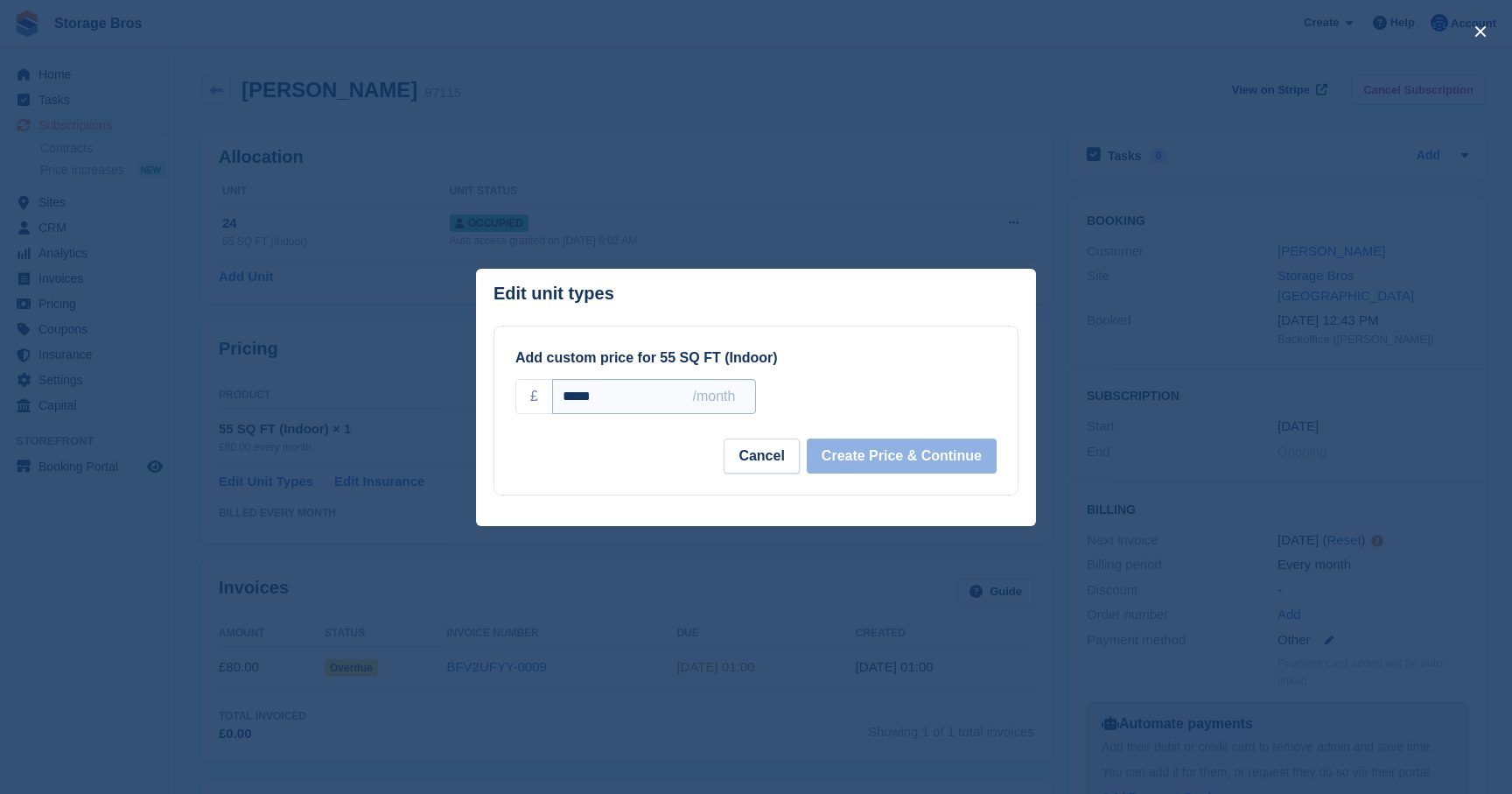
click at [624, 401] on input "*****" at bounding box center [654, 396] width 204 height 35
type input "***"
click at [947, 461] on button "Create Price & Continue" at bounding box center [901, 456] width 190 height 35
select select "*****"
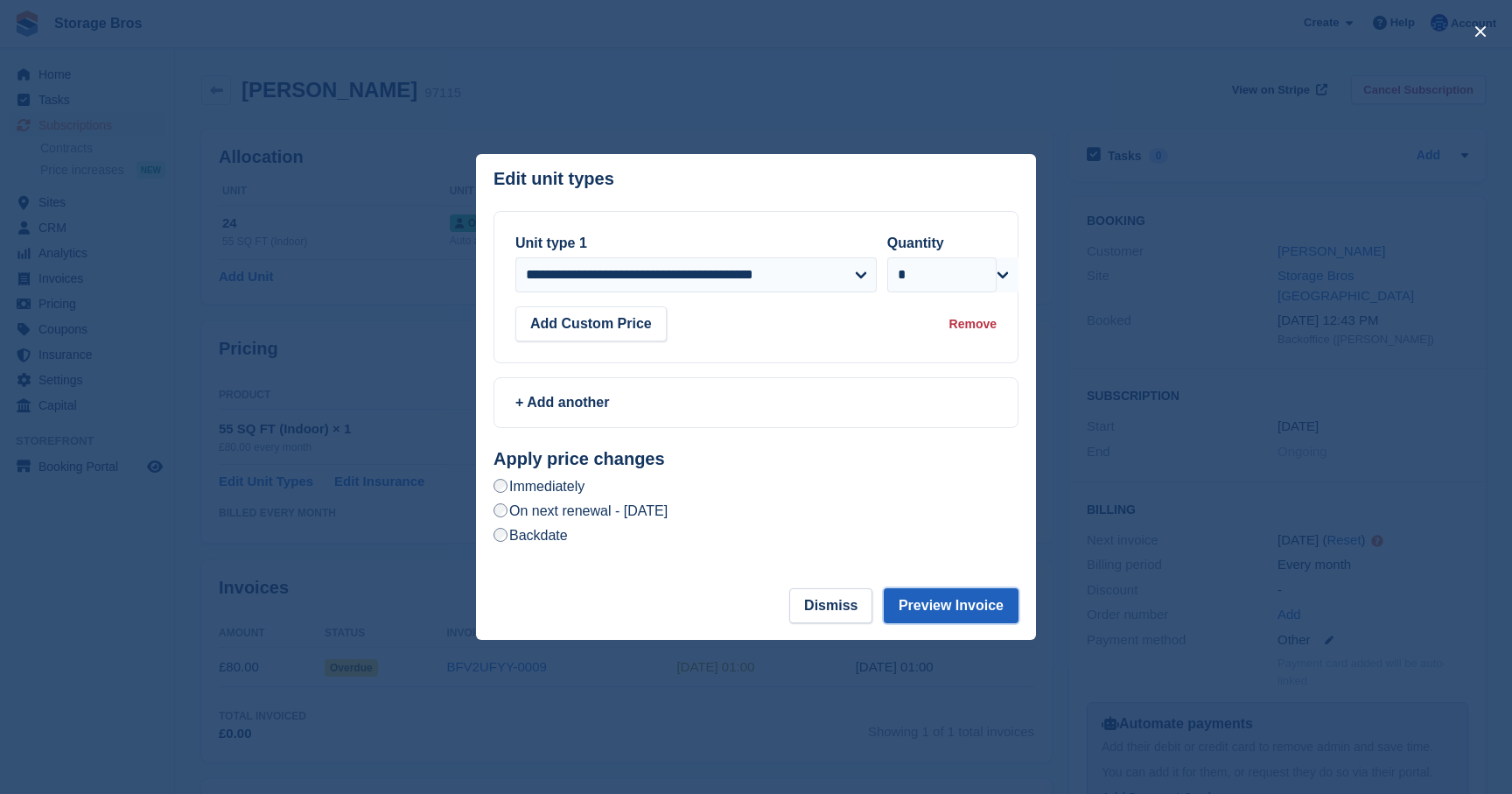
click at [959, 605] on button "Preview Invoice" at bounding box center [951, 605] width 135 height 35
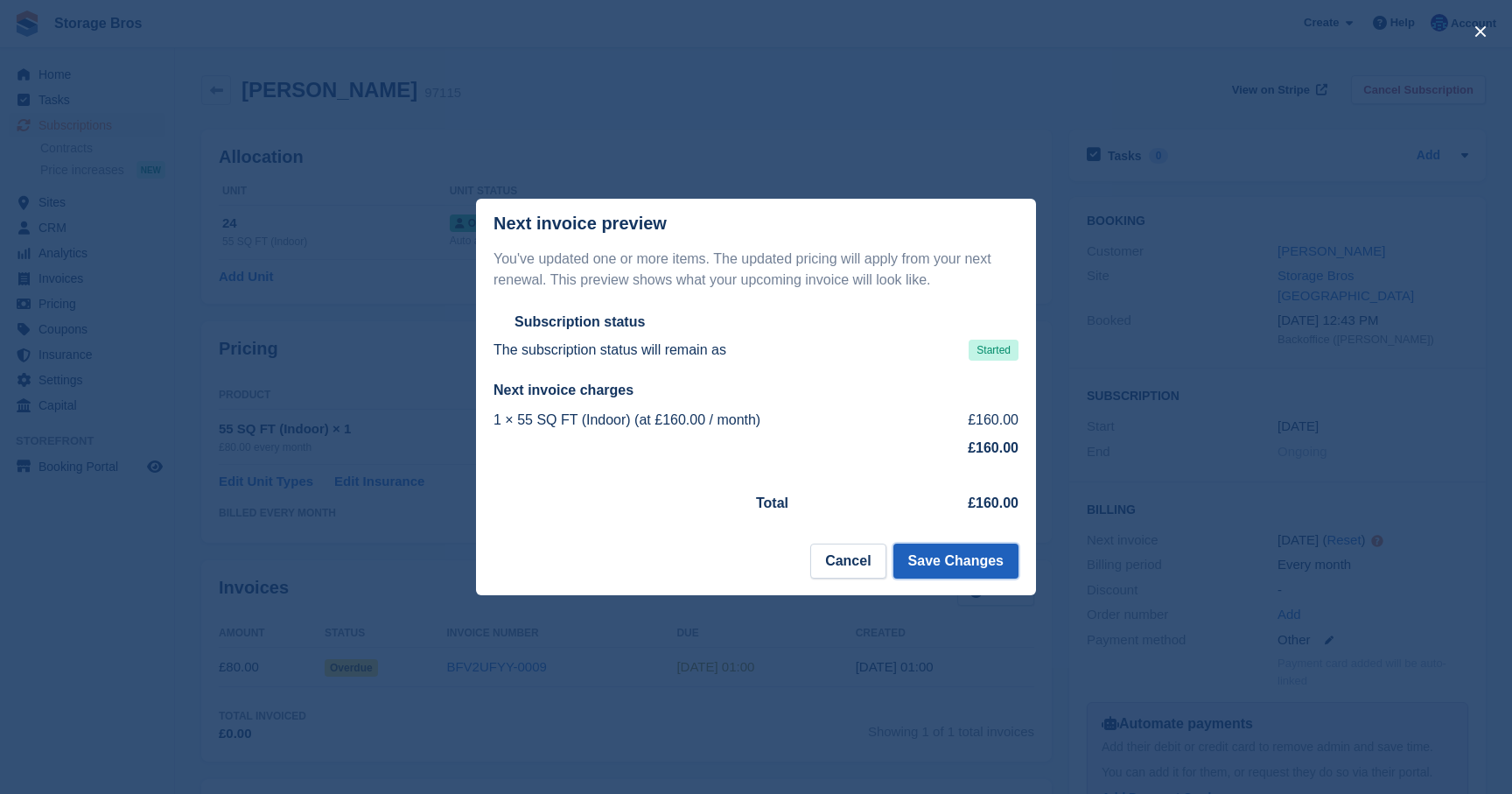
click at [953, 557] on button "Save Changes" at bounding box center [956, 561] width 125 height 35
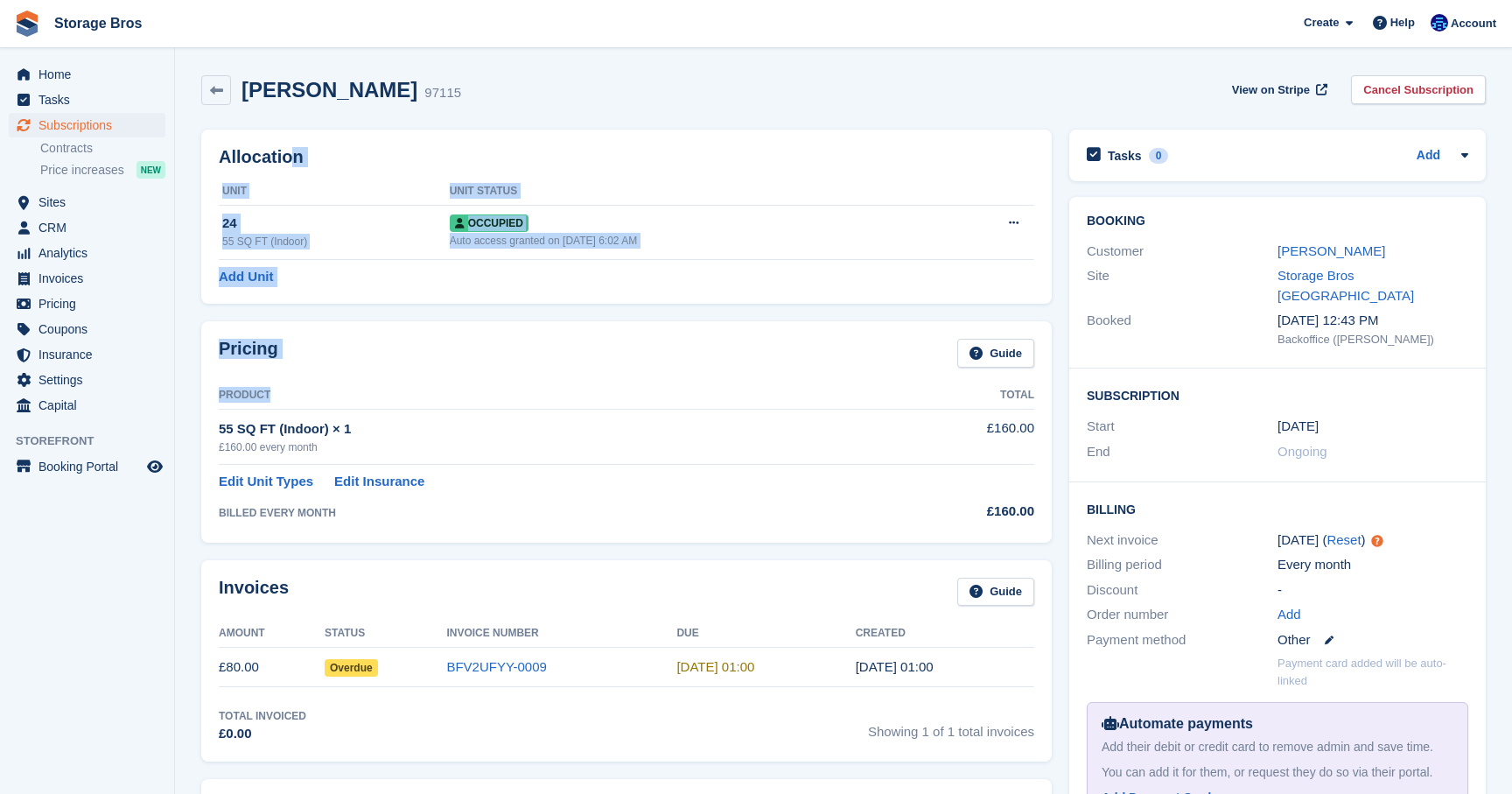
drag, startPoint x: 416, startPoint y: 407, endPoint x: 282, endPoint y: 145, distance: 294.3
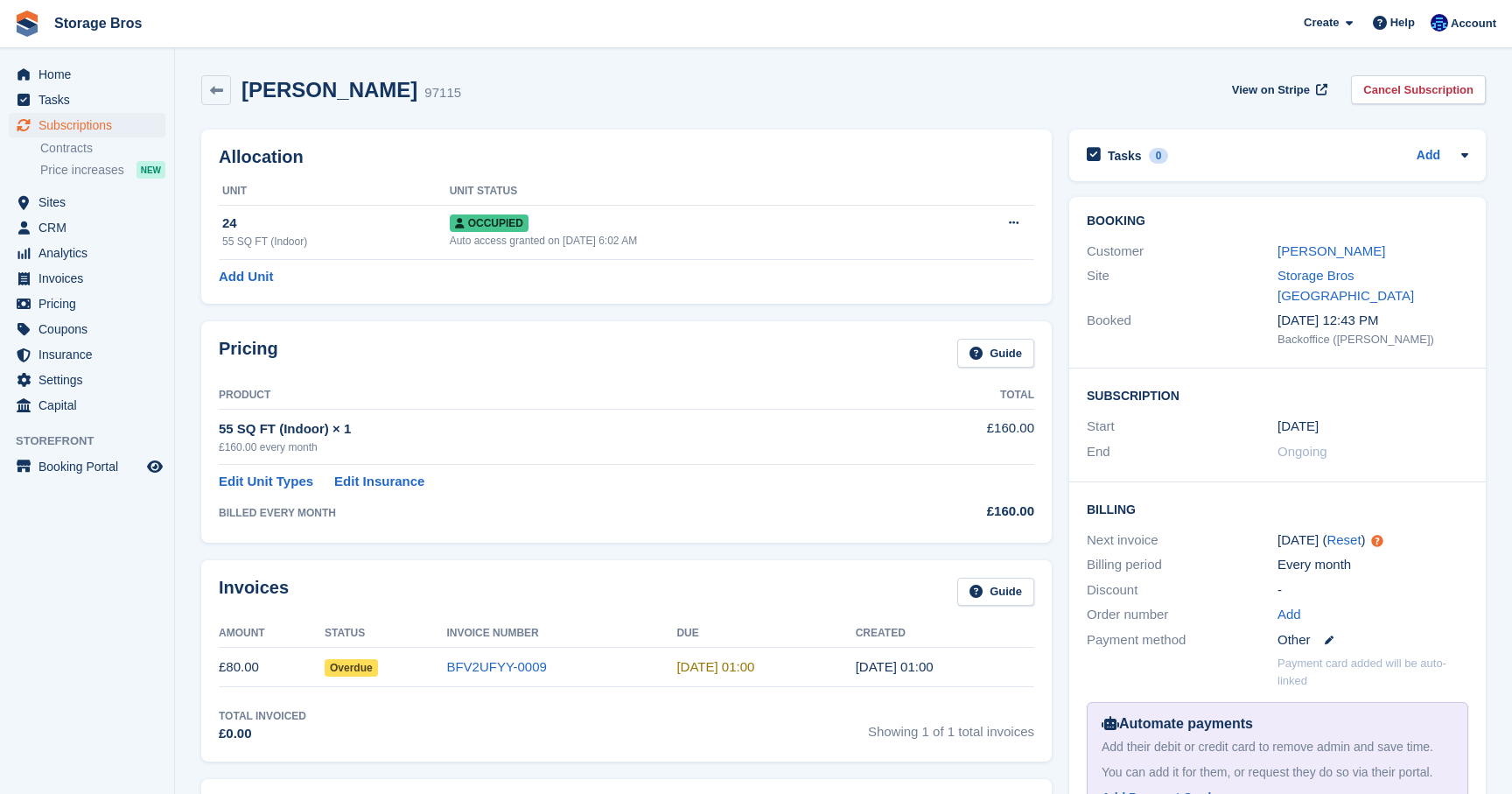
click at [198, 108] on div "[PERSON_NAME] 97115 View on Stripe Cancel Subscription" at bounding box center [843, 93] width 1302 height 54
click at [211, 100] on link at bounding box center [216, 90] width 30 height 30
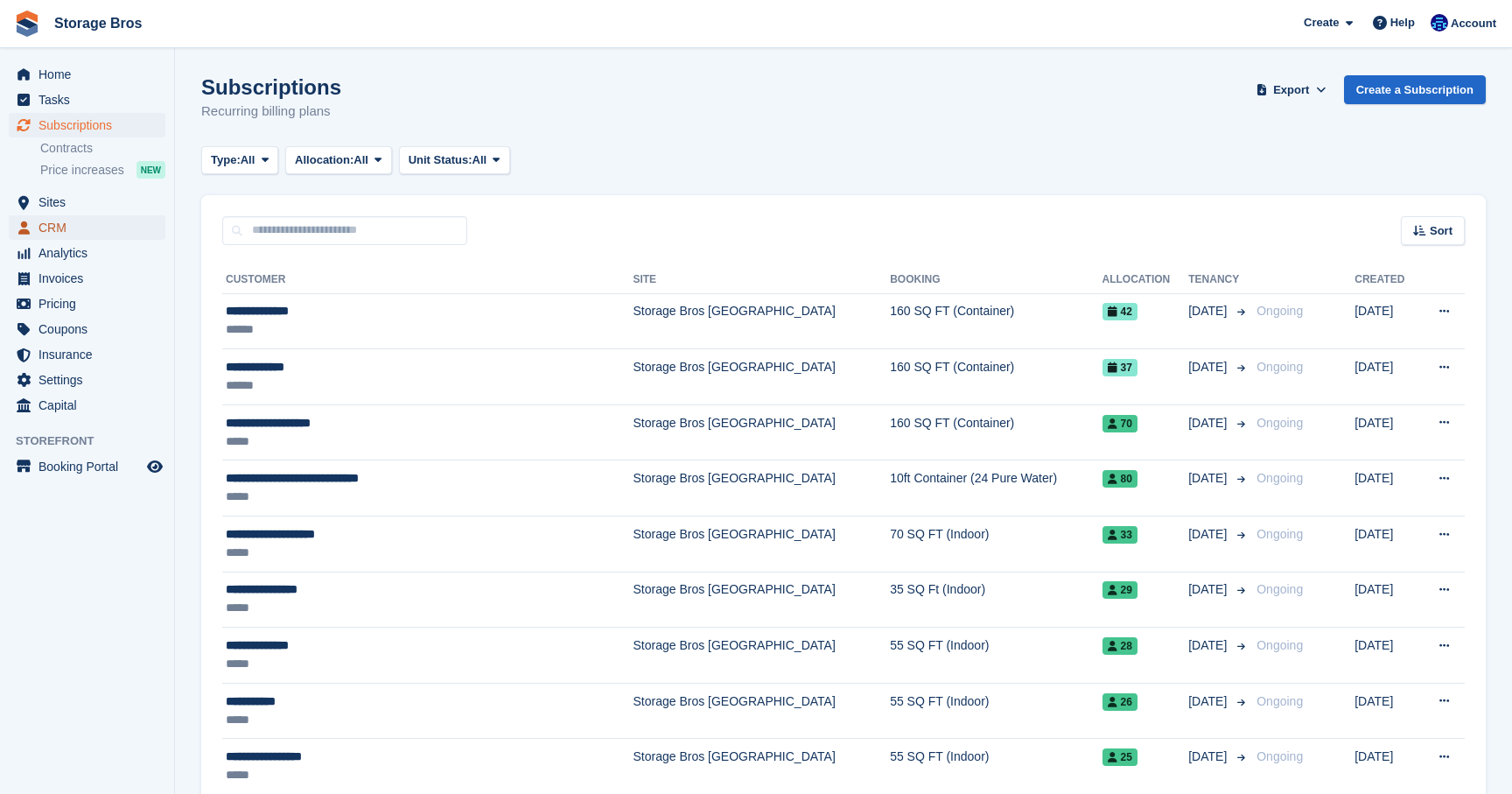
click at [50, 229] on span "CRM" at bounding box center [91, 226] width 105 height 24
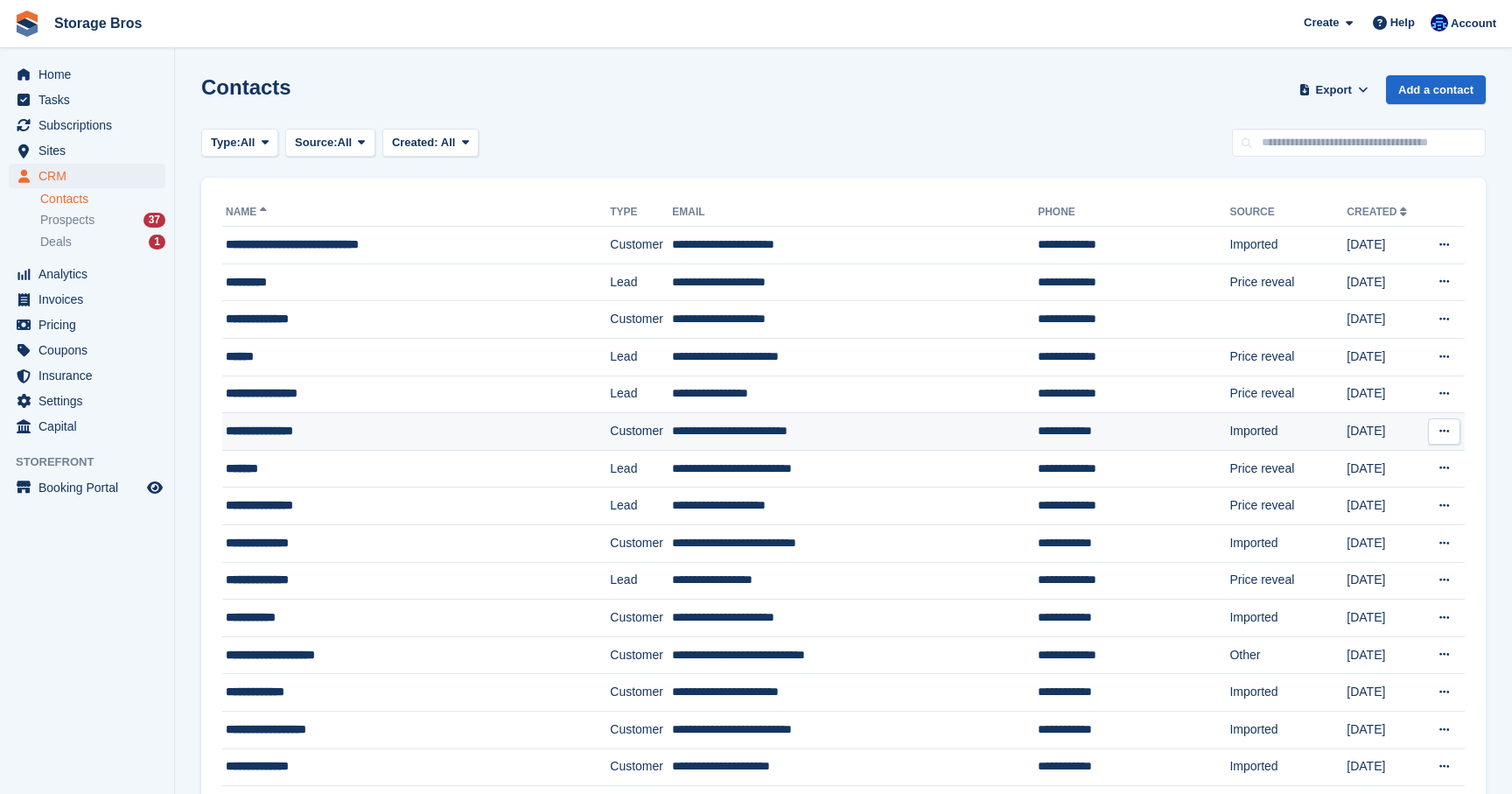
click at [294, 433] on div "**********" at bounding box center [389, 431] width 329 height 18
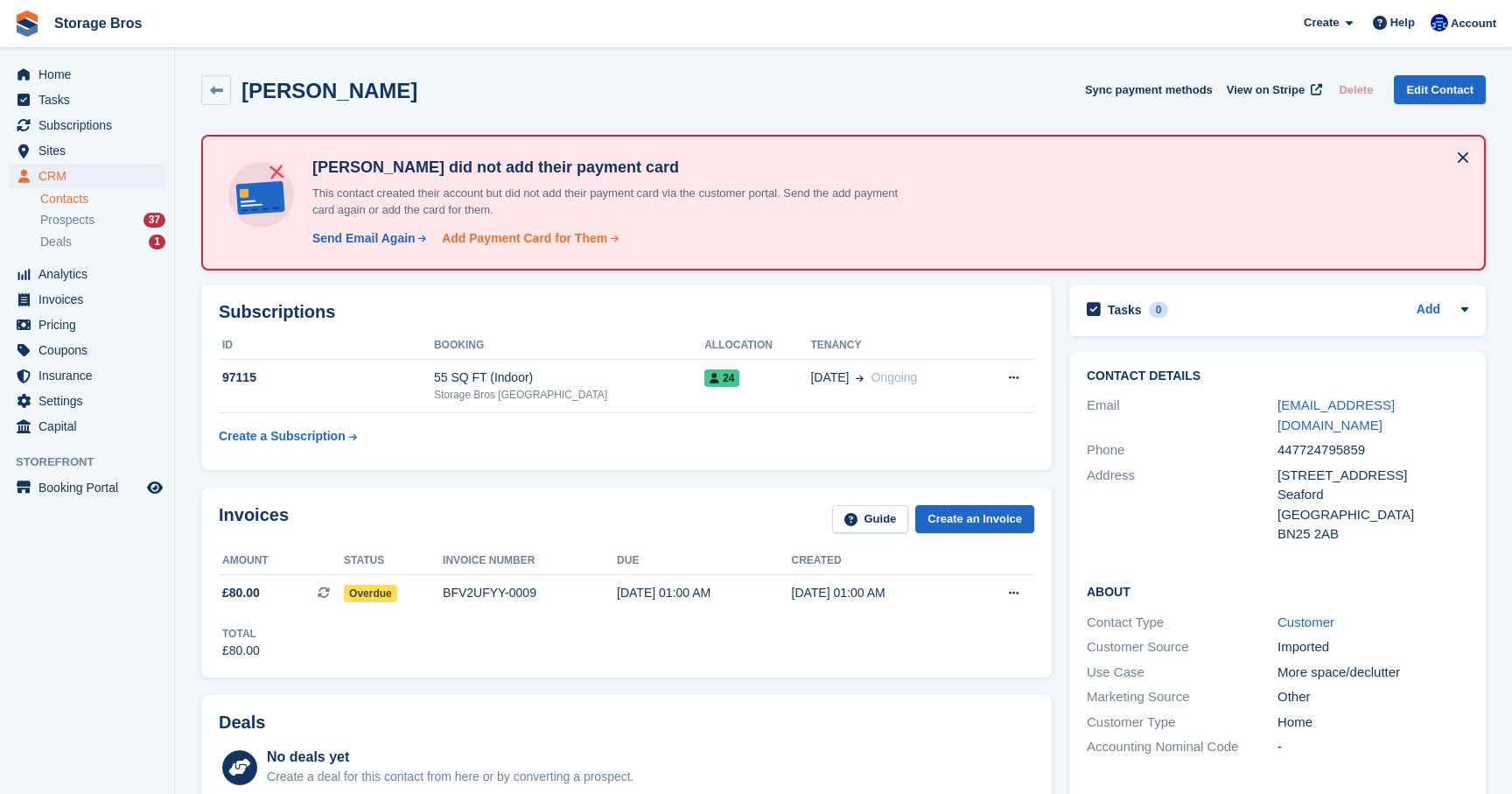
click at [536, 240] on div "Add Payment Card for Them" at bounding box center [525, 238] width 166 height 18
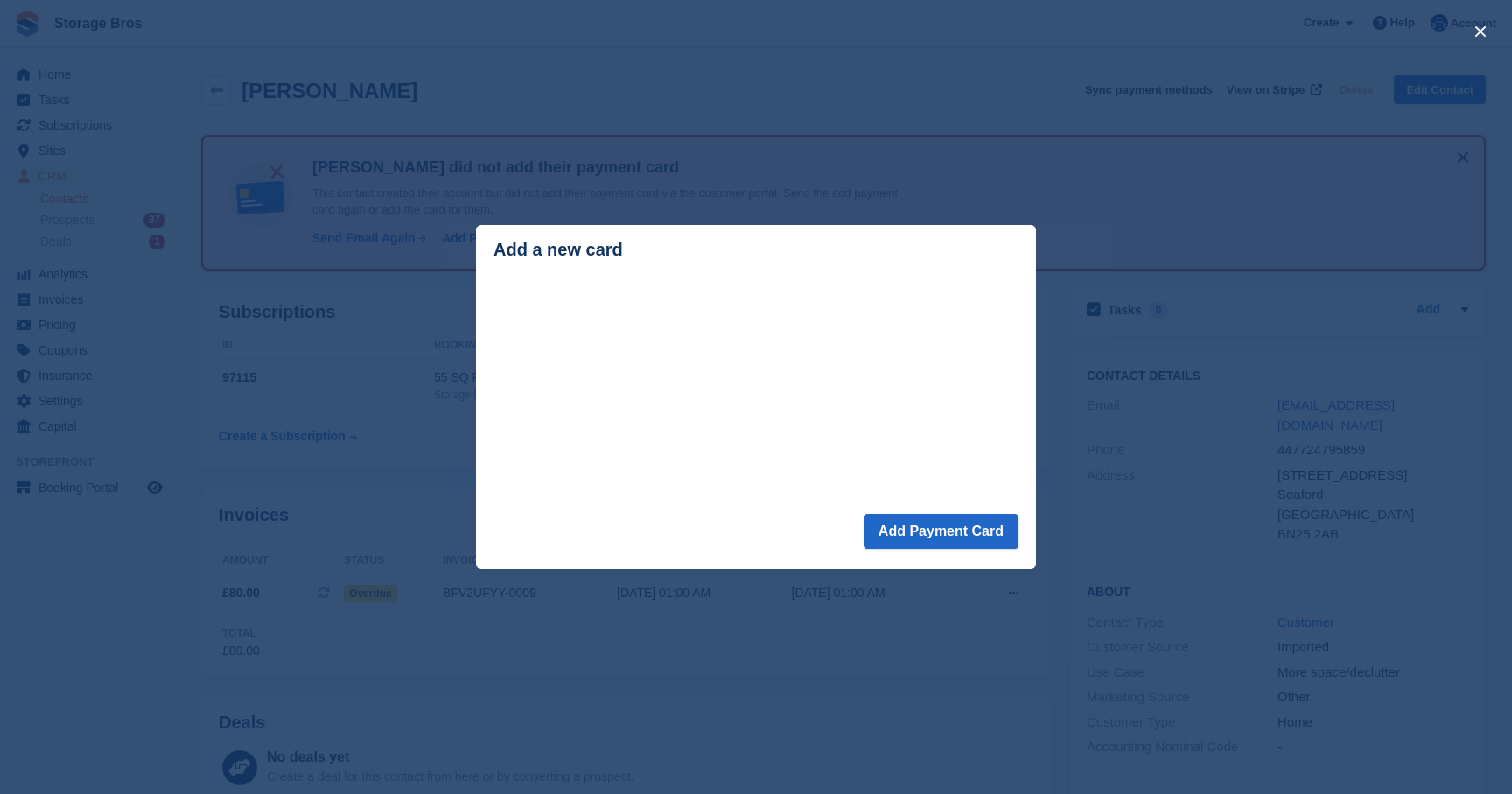
click at [307, 426] on div "close" at bounding box center [756, 397] width 1512 height 794
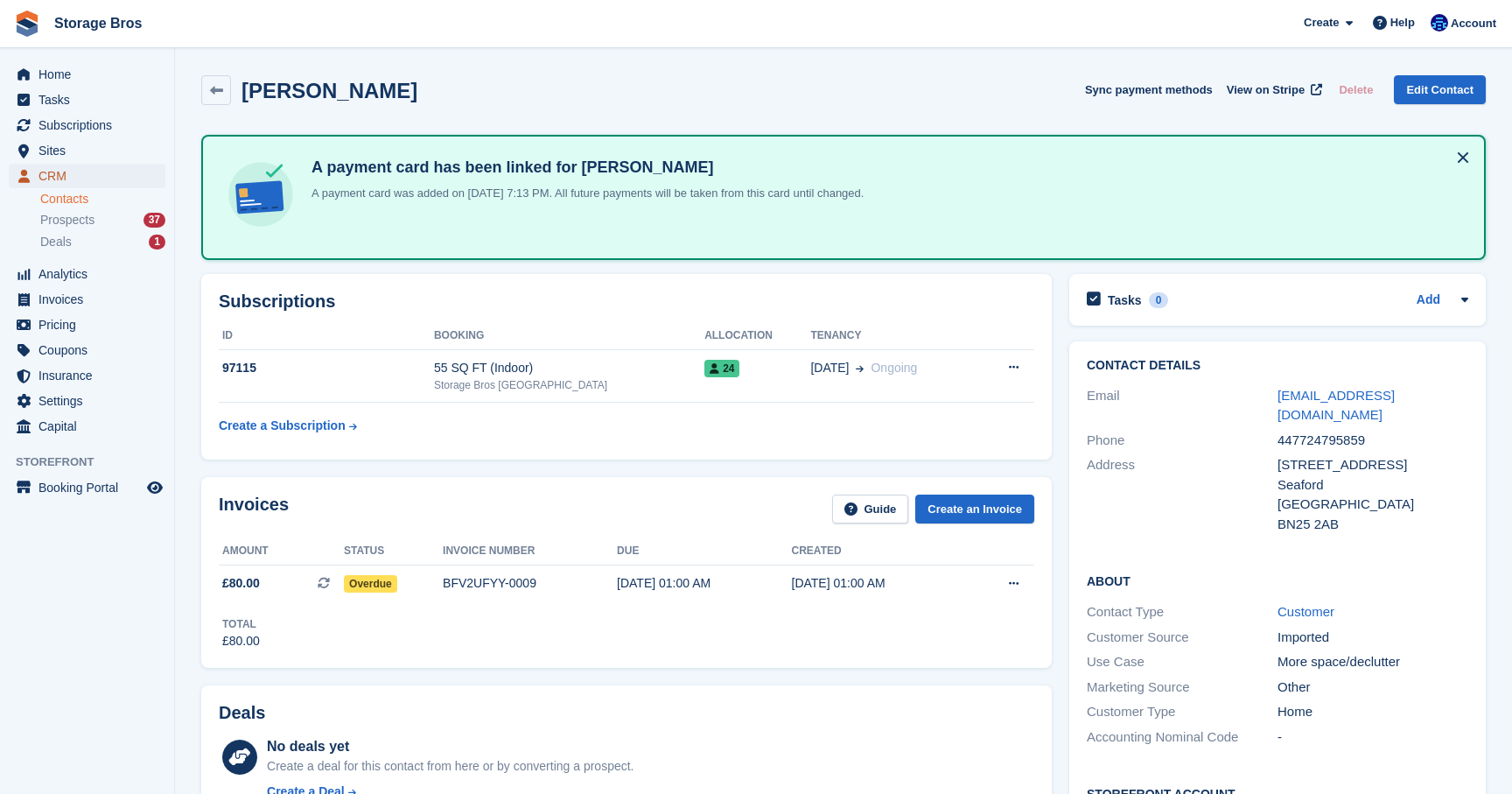
click at [43, 176] on span "CRM" at bounding box center [91, 175] width 105 height 24
